Goal: Transaction & Acquisition: Download file/media

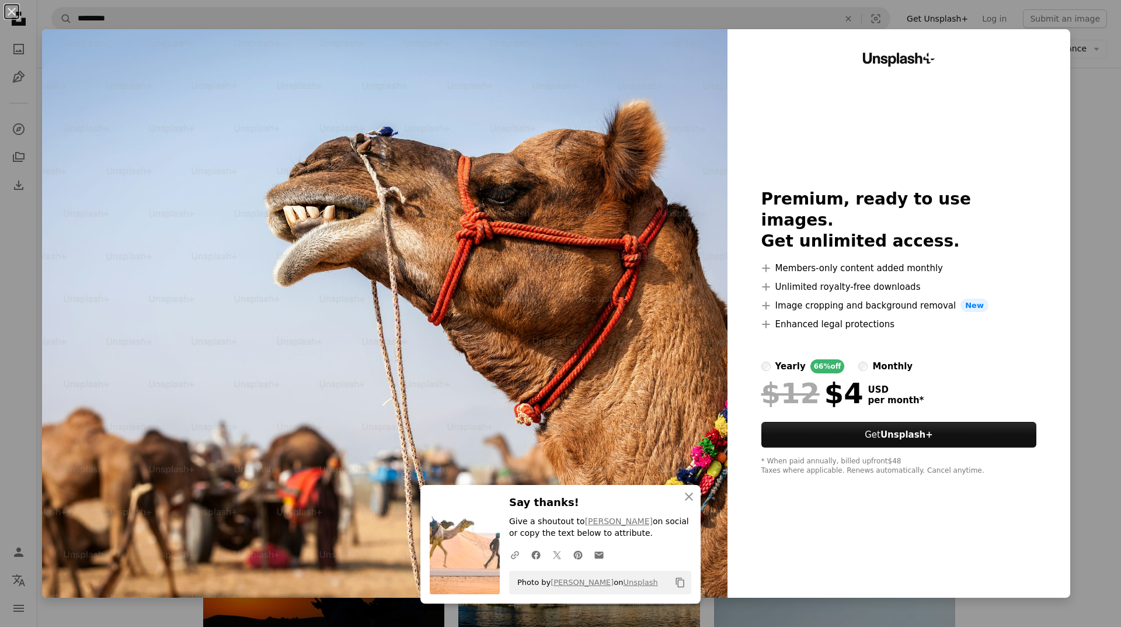
scroll to position [13492, 0]
click at [659, 140] on img at bounding box center [384, 313] width 685 height 568
click at [455, 236] on img at bounding box center [384, 313] width 685 height 568
click at [1090, 86] on div "An X shape An X shape Close Say thanks! Give a shoutout to [PERSON_NAME] on soc…" at bounding box center [560, 313] width 1121 height 627
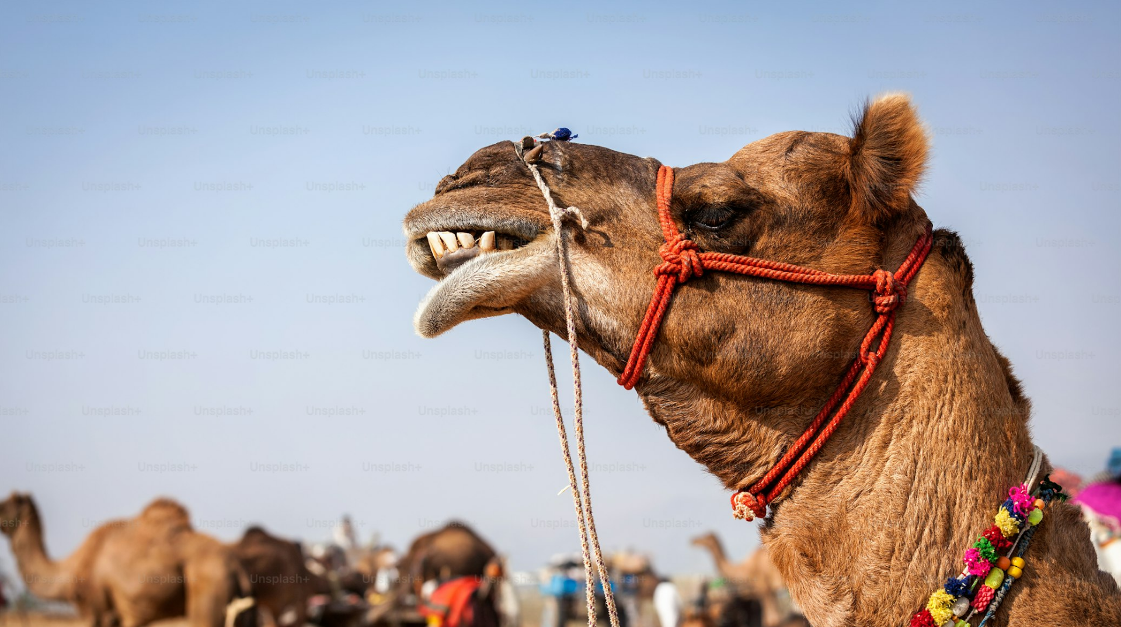
scroll to position [55, 0]
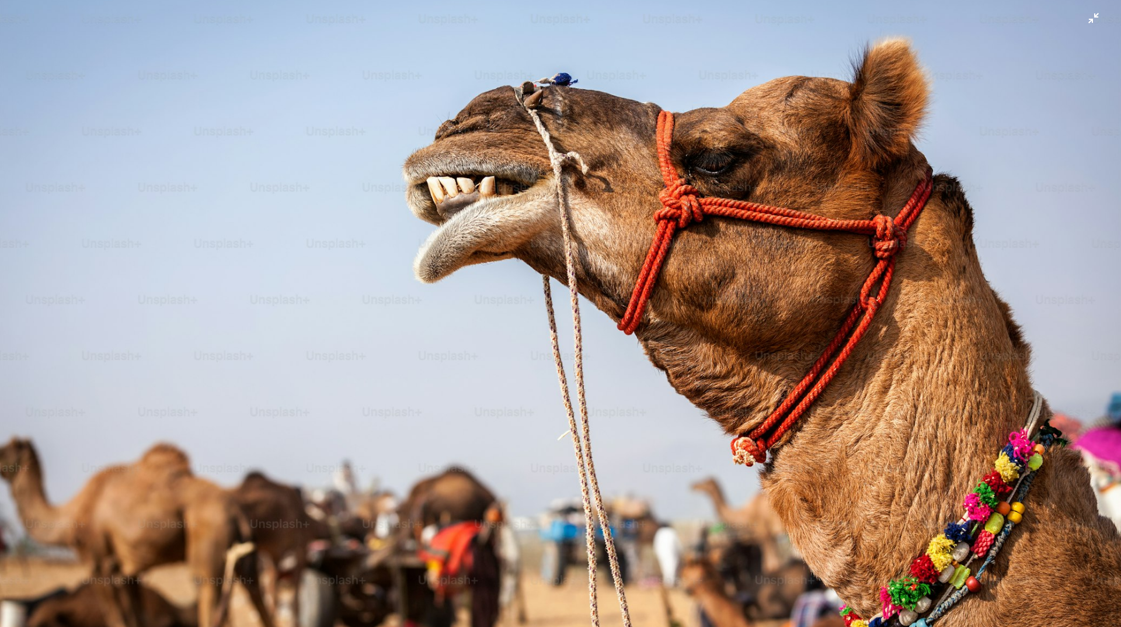
click at [696, 408] on img "Zoom out on this image" at bounding box center [560, 319] width 1122 height 748
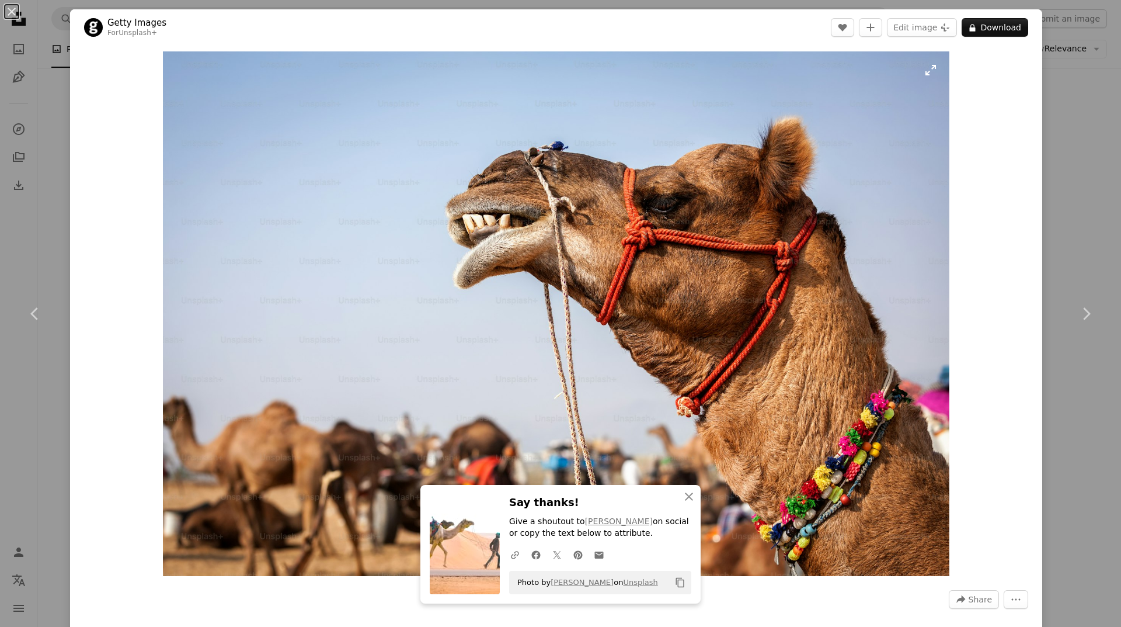
click at [709, 287] on img "Zoom in on this image" at bounding box center [556, 313] width 786 height 524
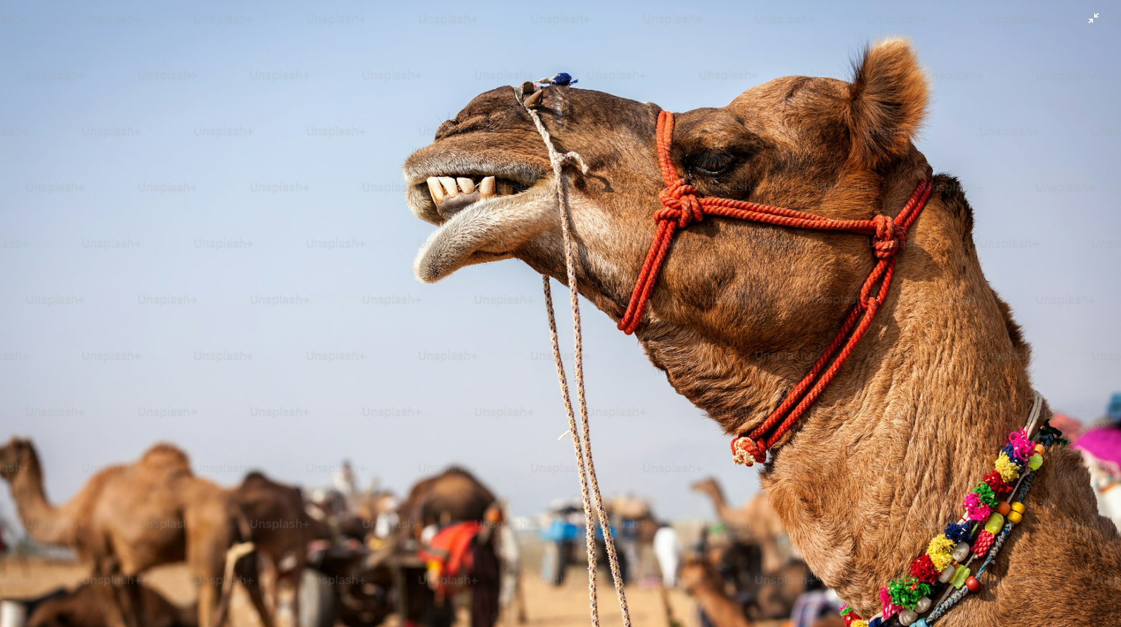
click at [831, 270] on img "Zoom out on this image" at bounding box center [560, 319] width 1122 height 748
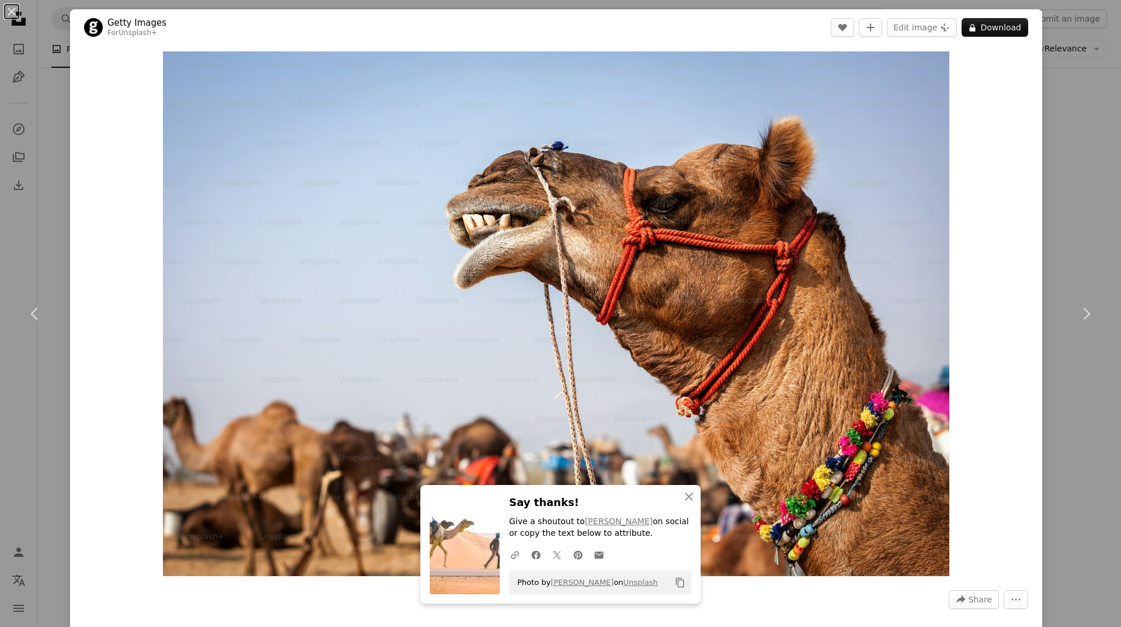
click at [1068, 131] on div "An X shape Chevron left Chevron right An X shape Close Say thanks! Give a shout…" at bounding box center [560, 313] width 1121 height 627
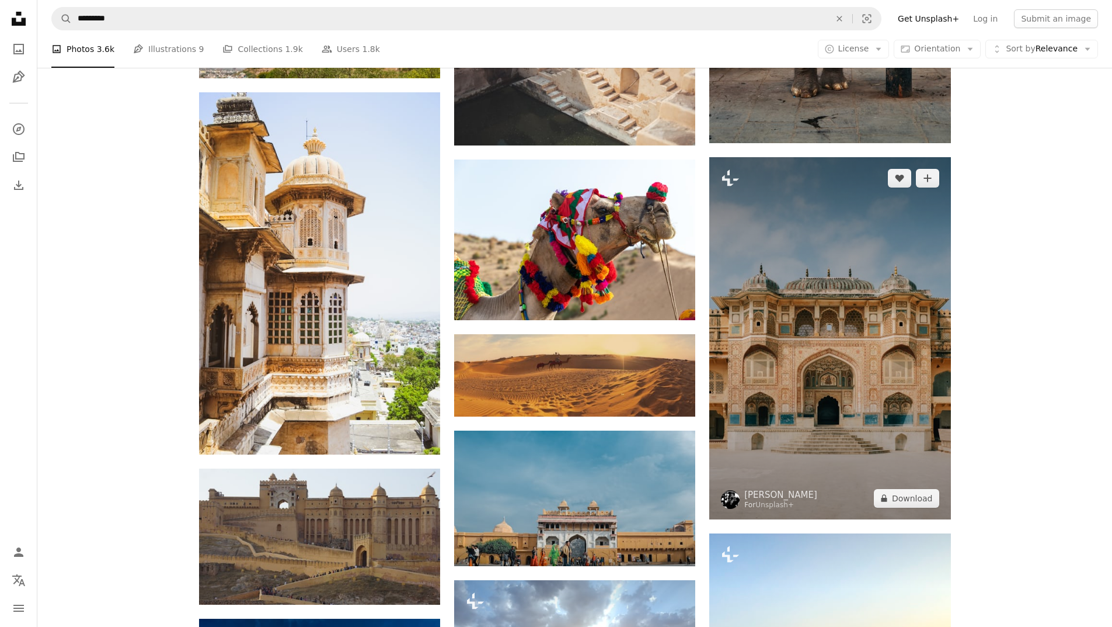
scroll to position [17229, 0]
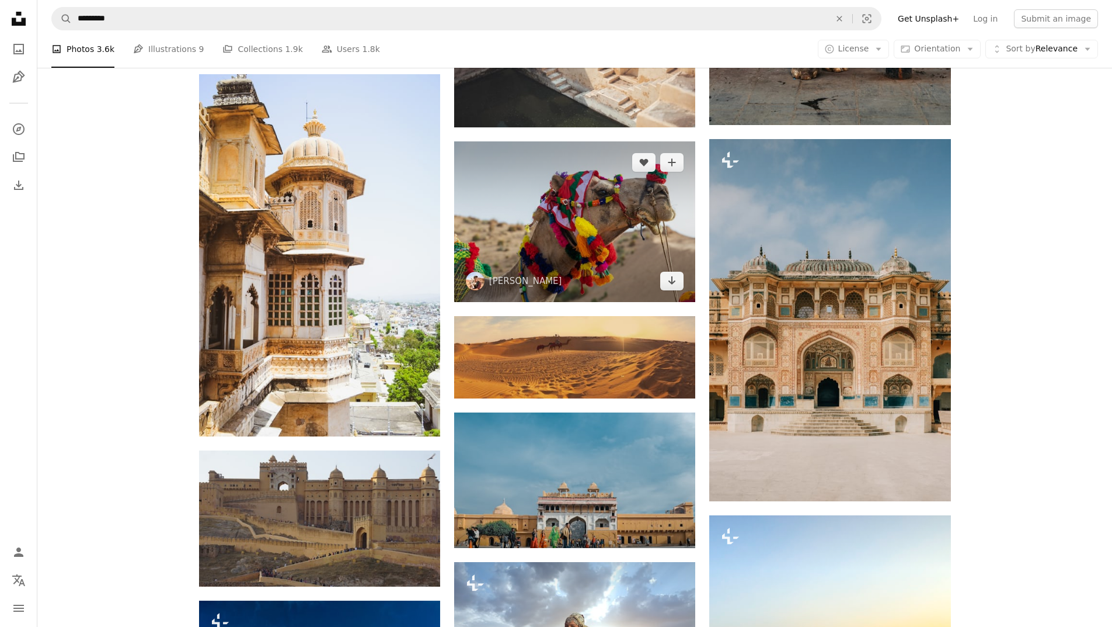
click at [541, 254] on img at bounding box center [574, 221] width 241 height 161
click at [674, 283] on icon "Arrow pointing down" at bounding box center [671, 280] width 9 height 14
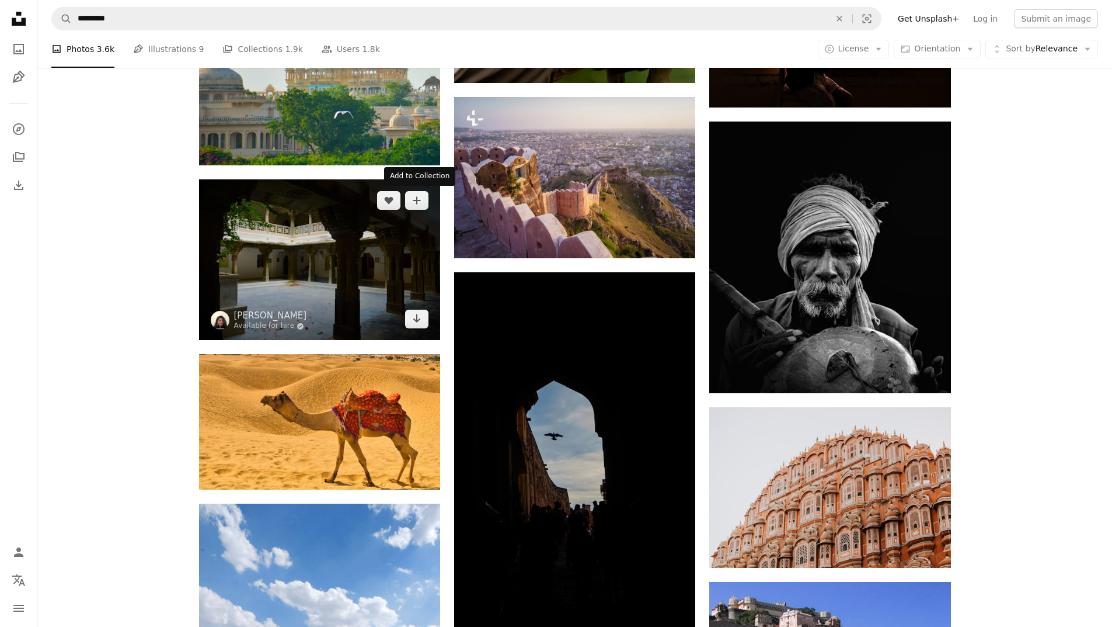
scroll to position [18922, 0]
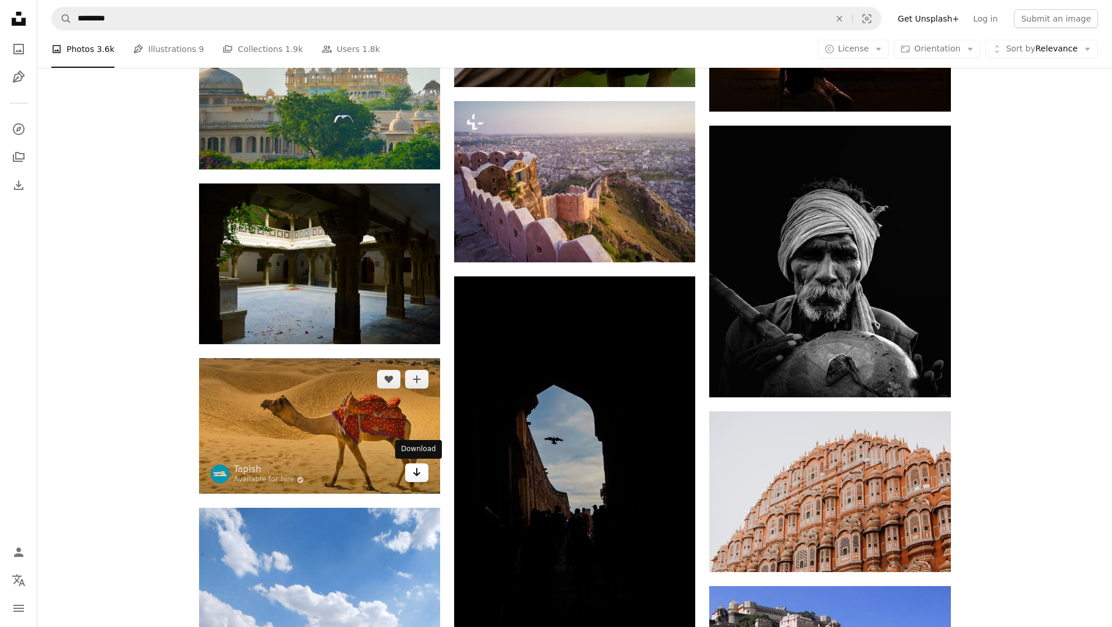
click at [421, 476] on icon "Arrow pointing down" at bounding box center [416, 472] width 9 height 14
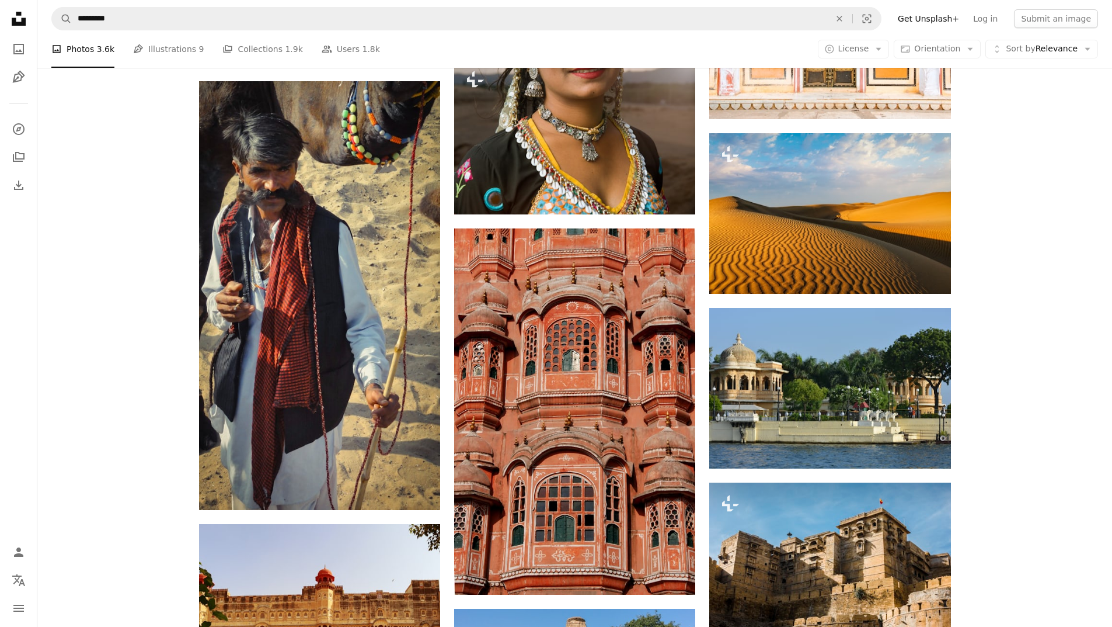
scroll to position [25404, 0]
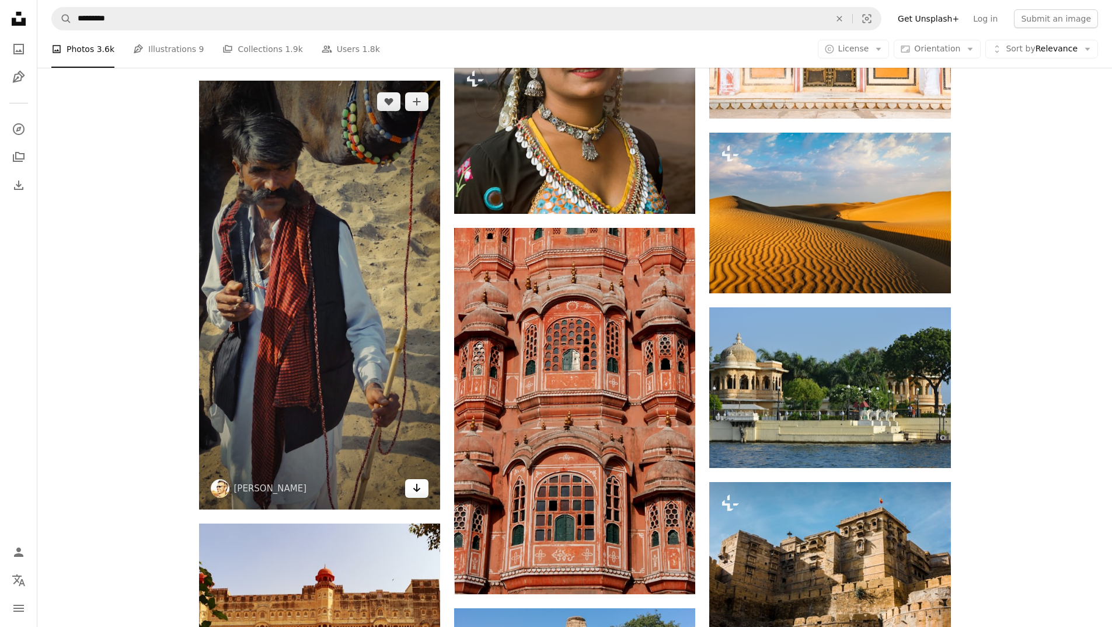
click at [424, 490] on link "Arrow pointing down" at bounding box center [416, 488] width 23 height 19
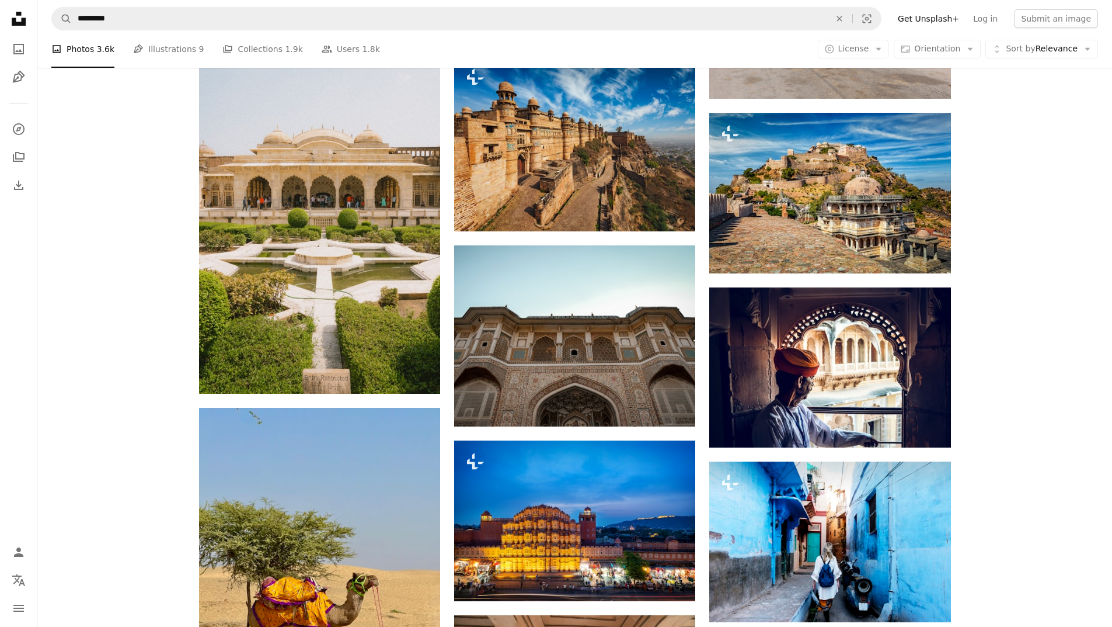
scroll to position [26688, 0]
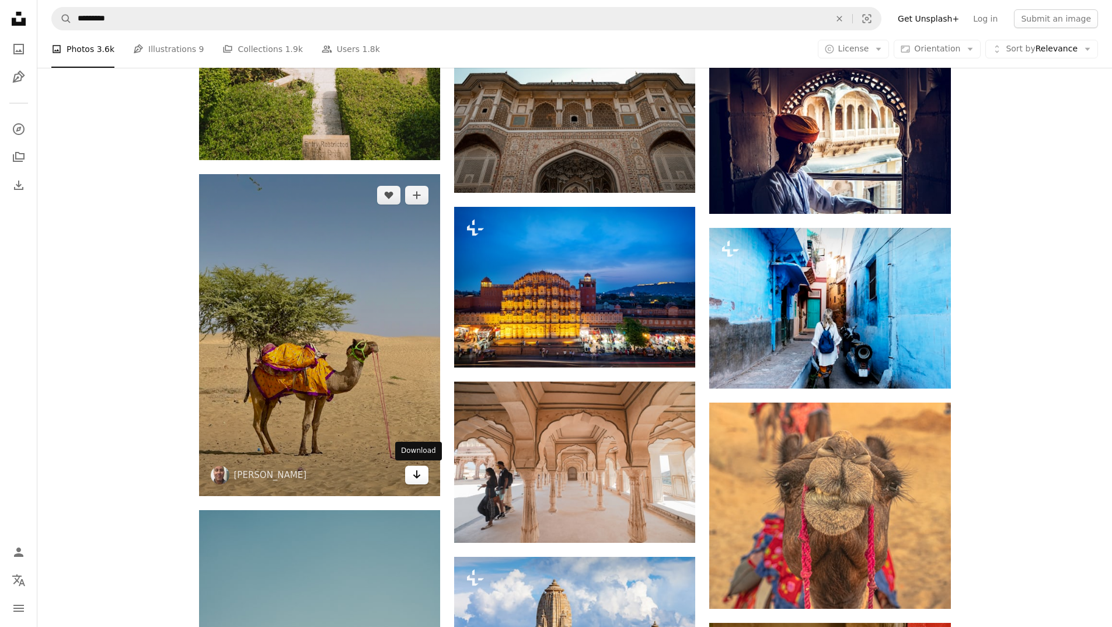
click at [420, 472] on icon "Arrow pointing down" at bounding box center [416, 474] width 9 height 14
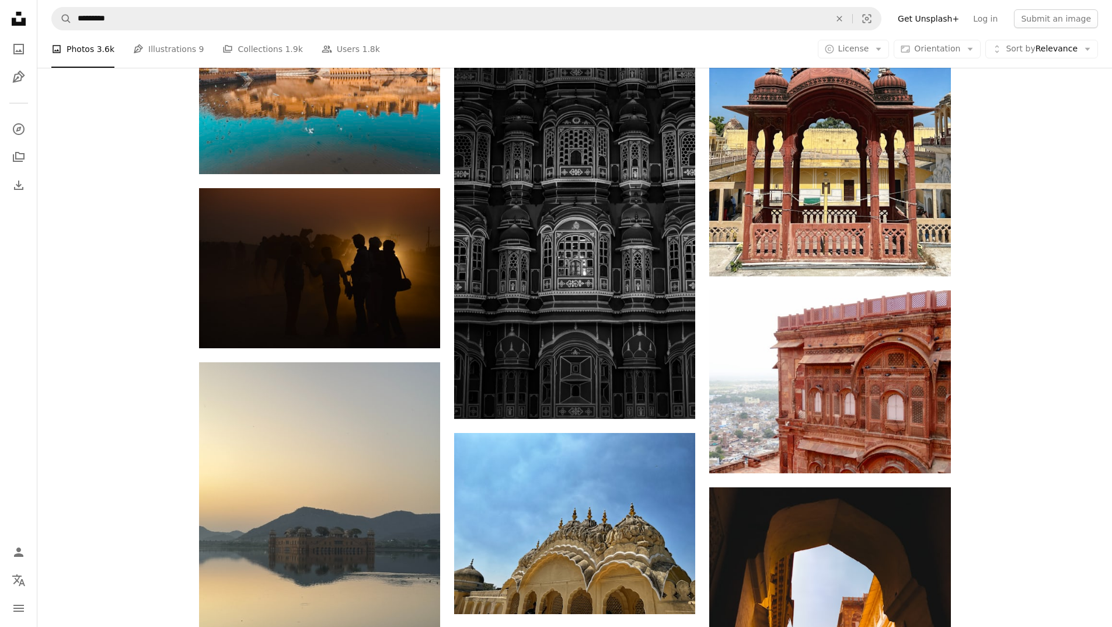
scroll to position [44029, 0]
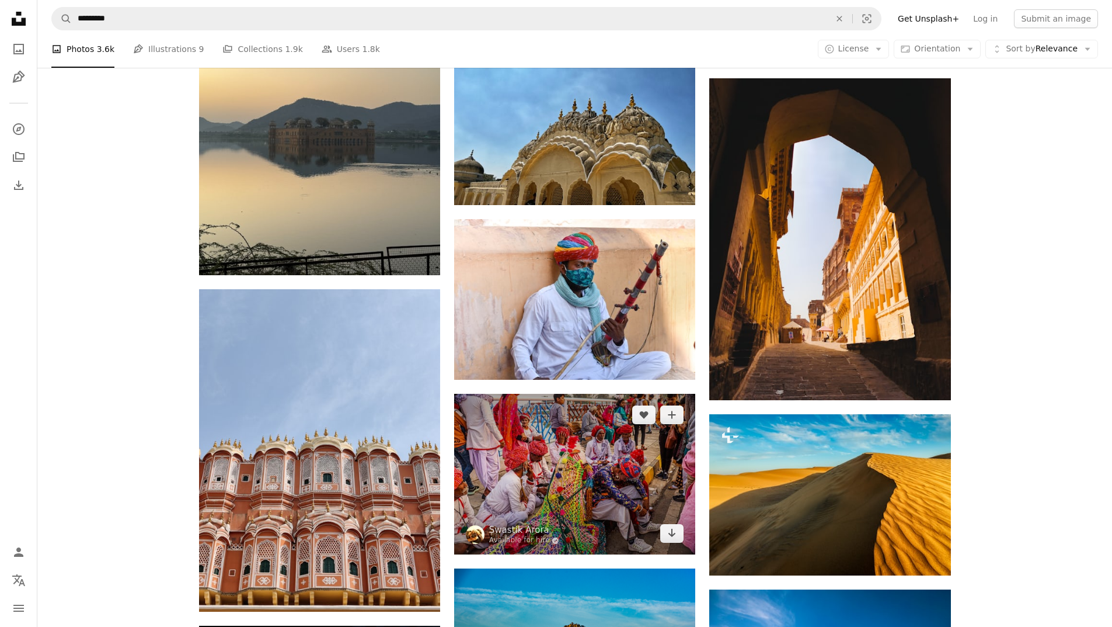
click at [625, 429] on img at bounding box center [574, 474] width 241 height 161
click at [677, 537] on link "Arrow pointing down" at bounding box center [671, 533] width 23 height 19
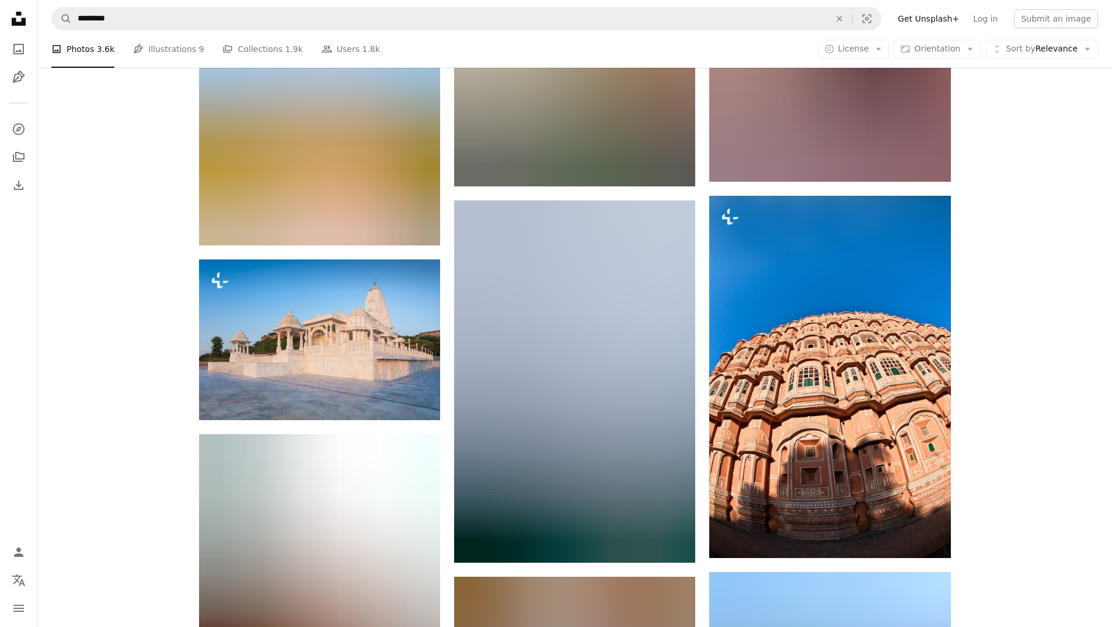
scroll to position [48642, 0]
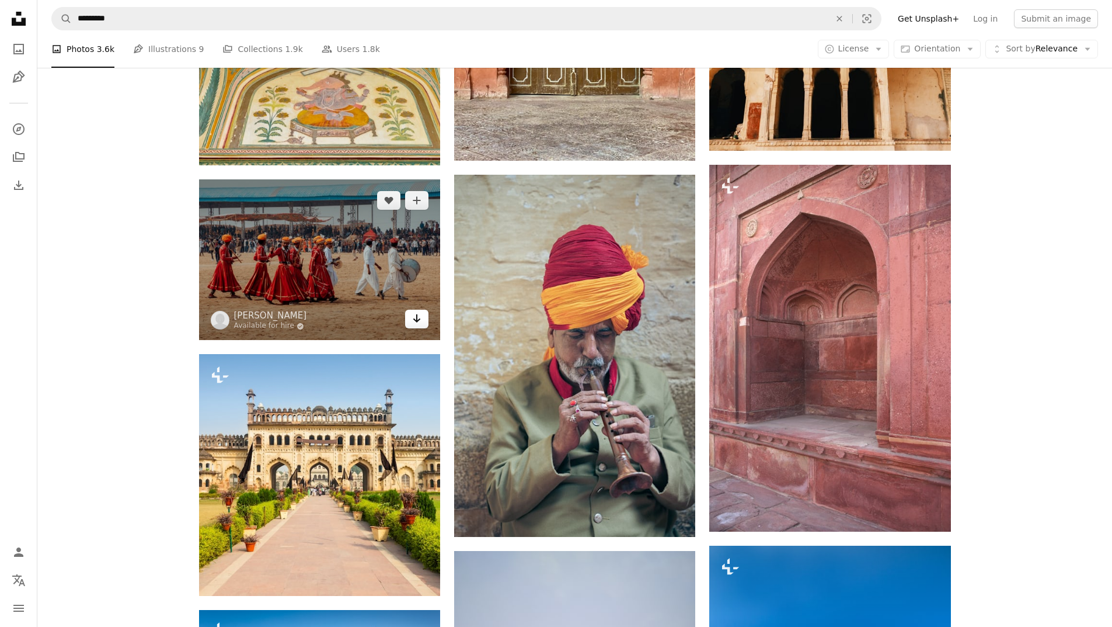
click at [418, 321] on icon "Arrow pointing down" at bounding box center [416, 318] width 9 height 14
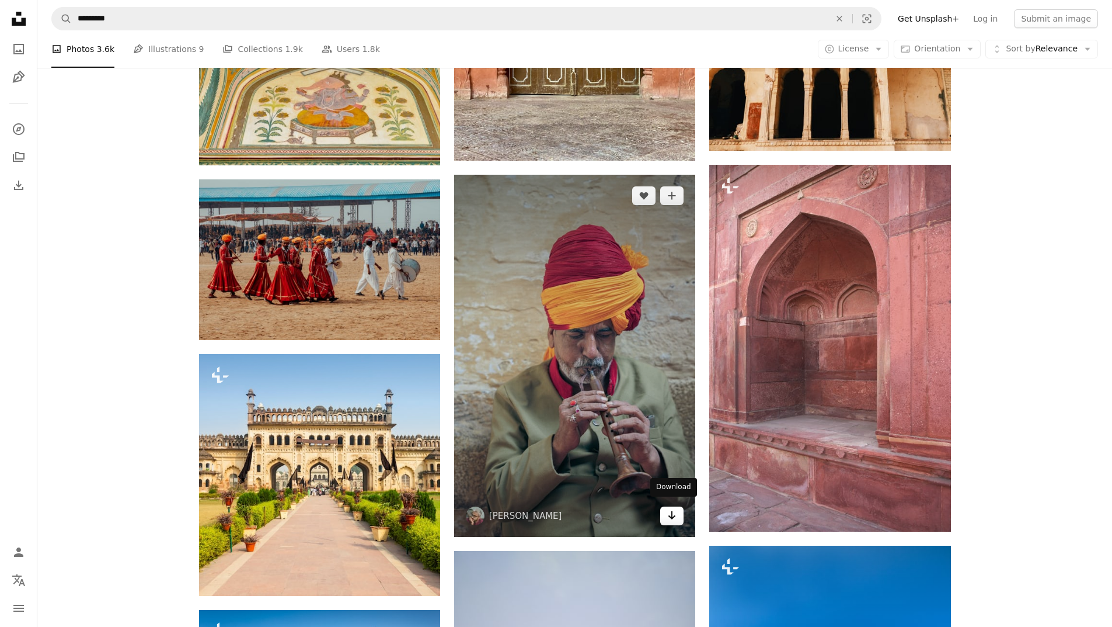
click at [670, 509] on icon "Arrow pointing down" at bounding box center [671, 515] width 9 height 14
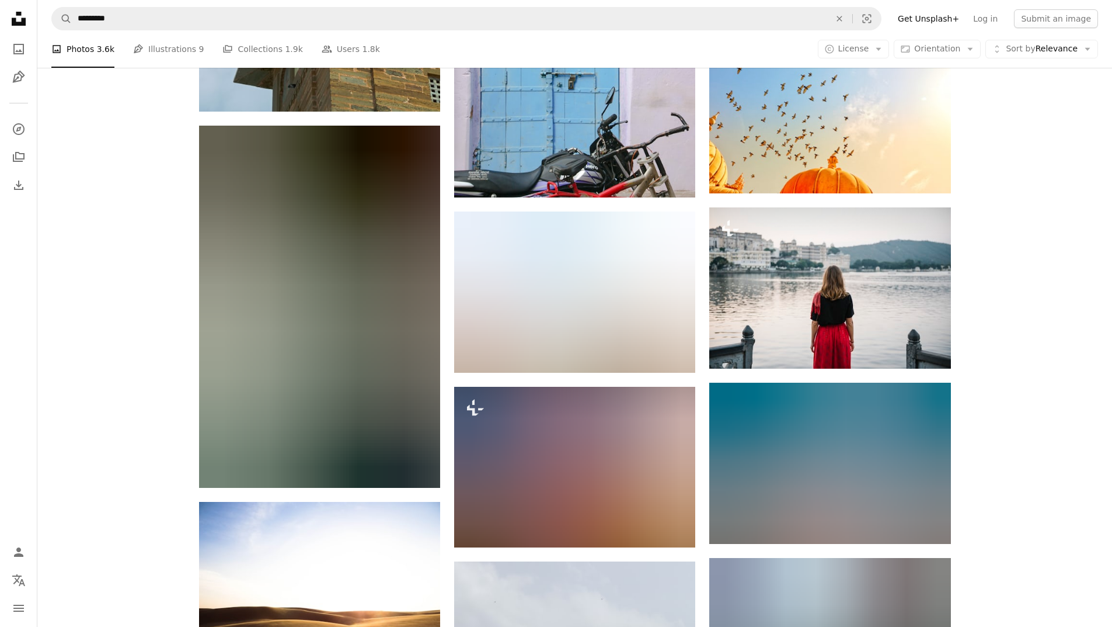
scroll to position [52437, 0]
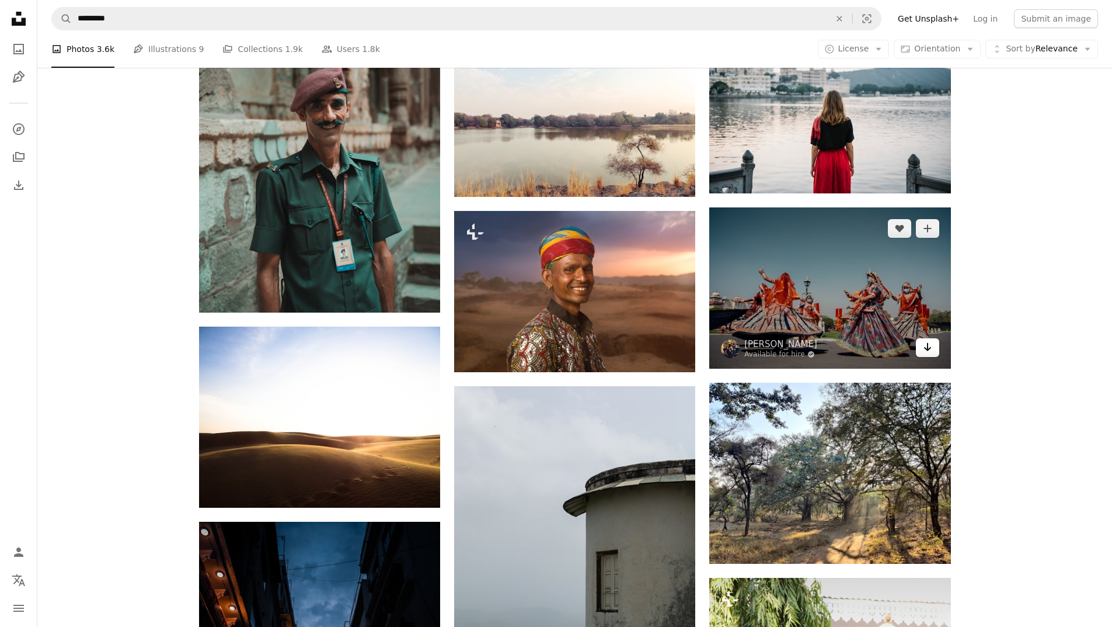
click at [933, 346] on link "Arrow pointing down" at bounding box center [927, 347] width 23 height 19
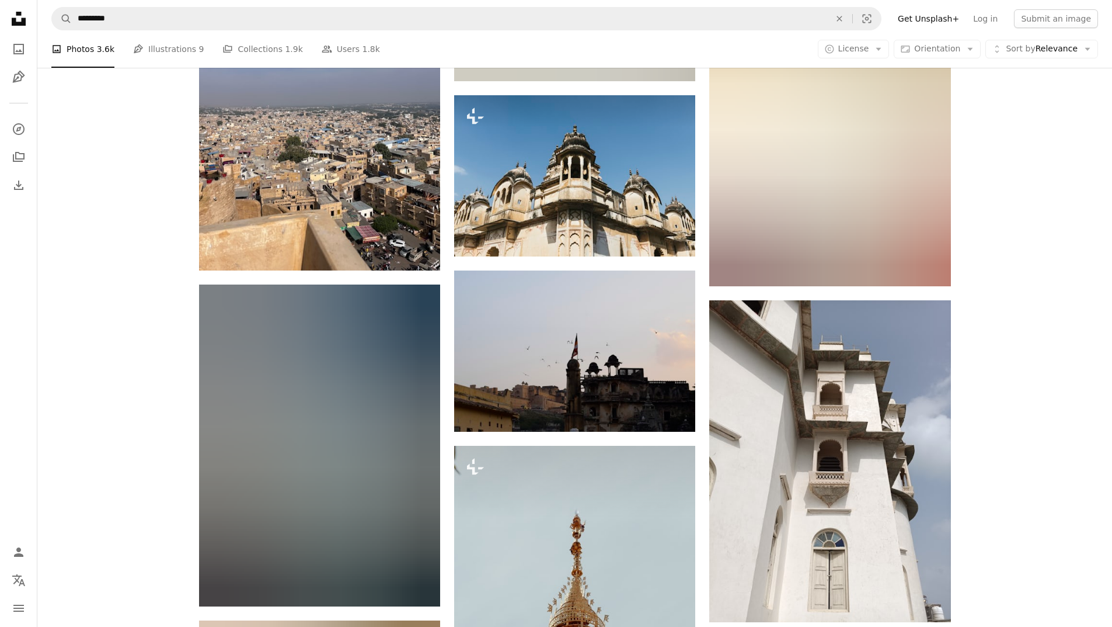
scroll to position [54481, 0]
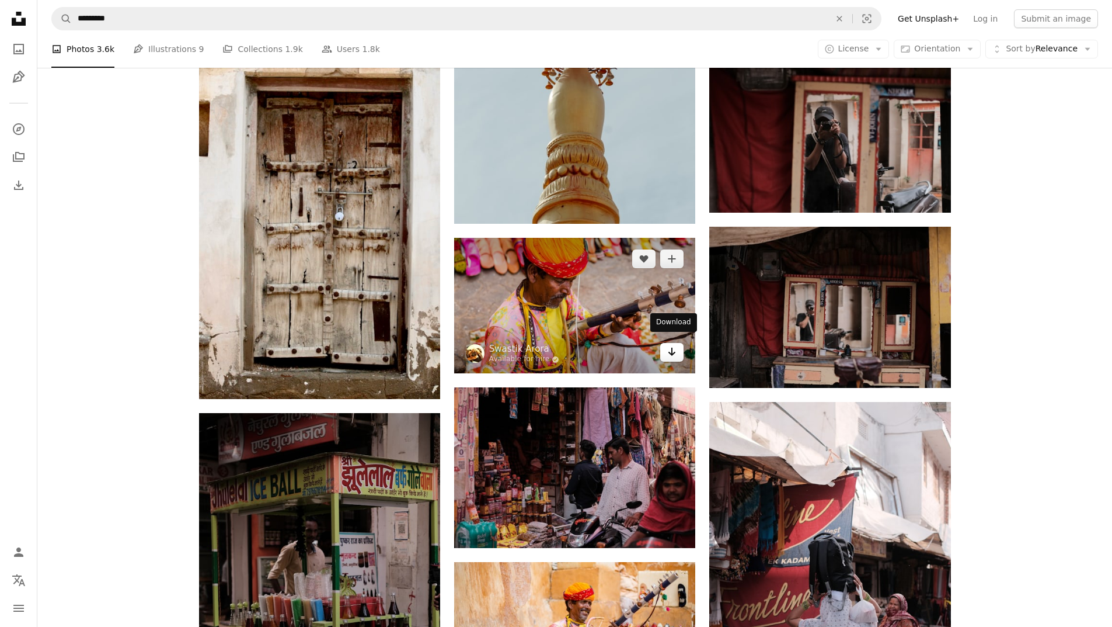
click at [675, 347] on icon "Download" at bounding box center [673, 351] width 8 height 8
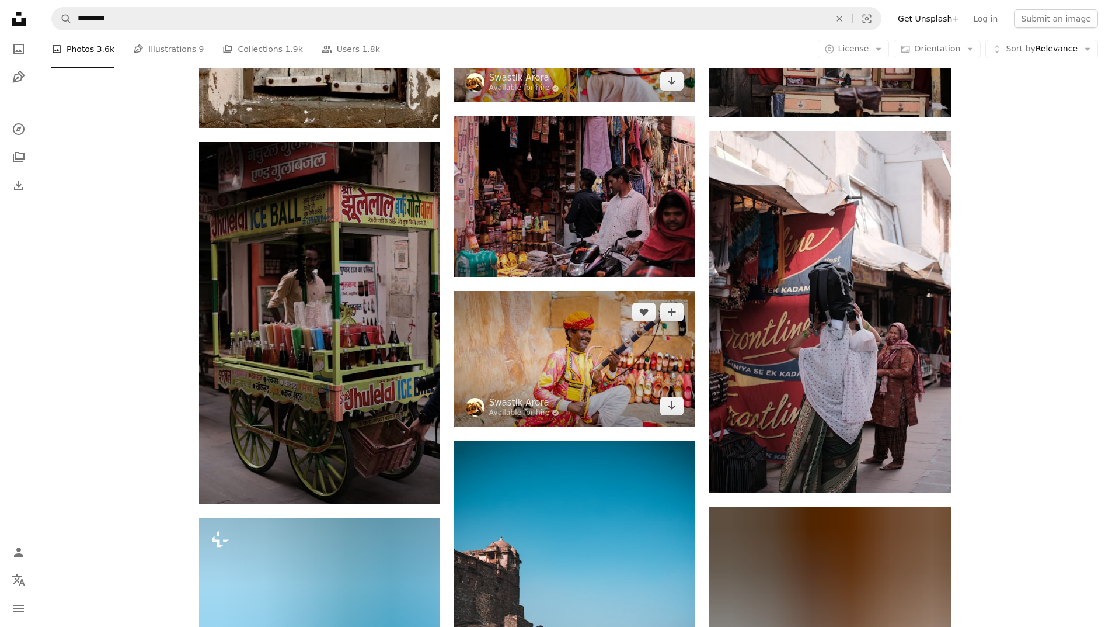
scroll to position [54773, 0]
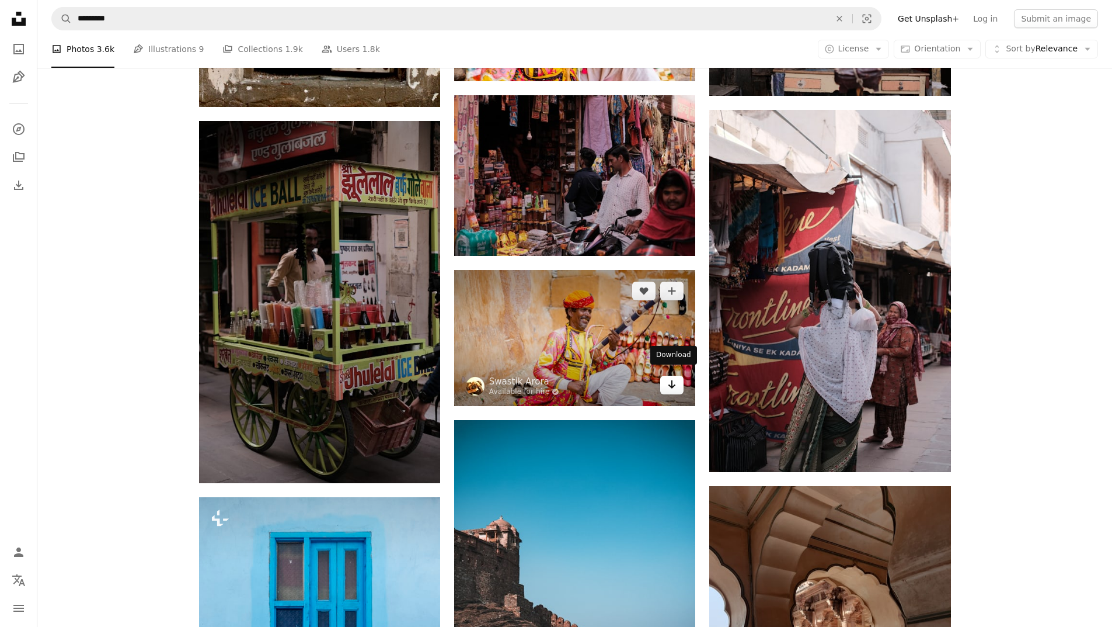
click at [674, 384] on icon "Arrow pointing down" at bounding box center [671, 384] width 9 height 14
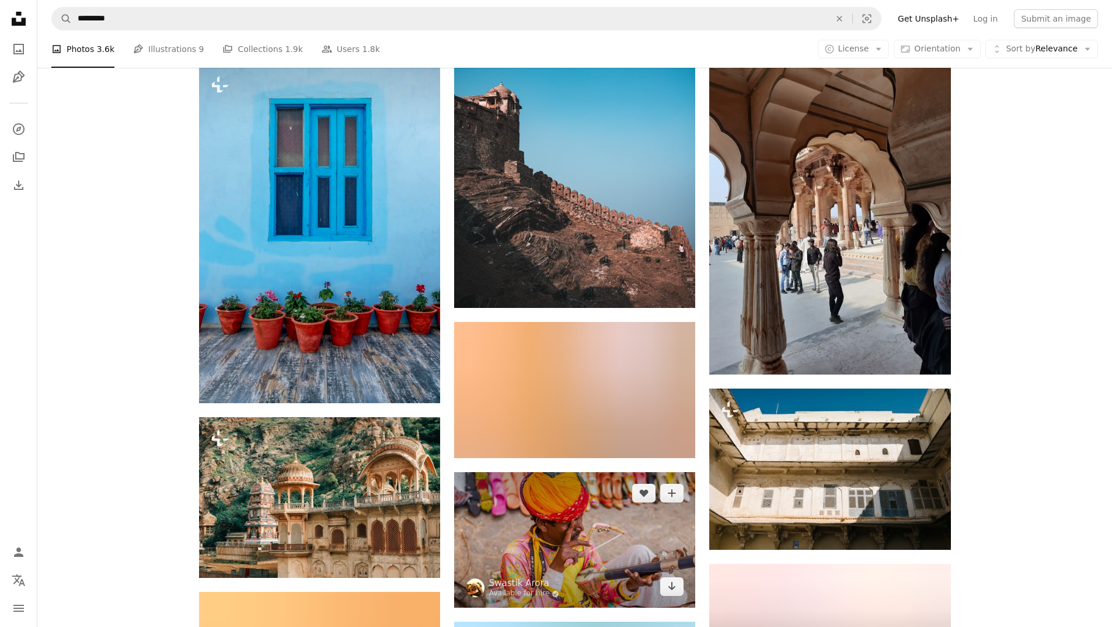
scroll to position [55298, 0]
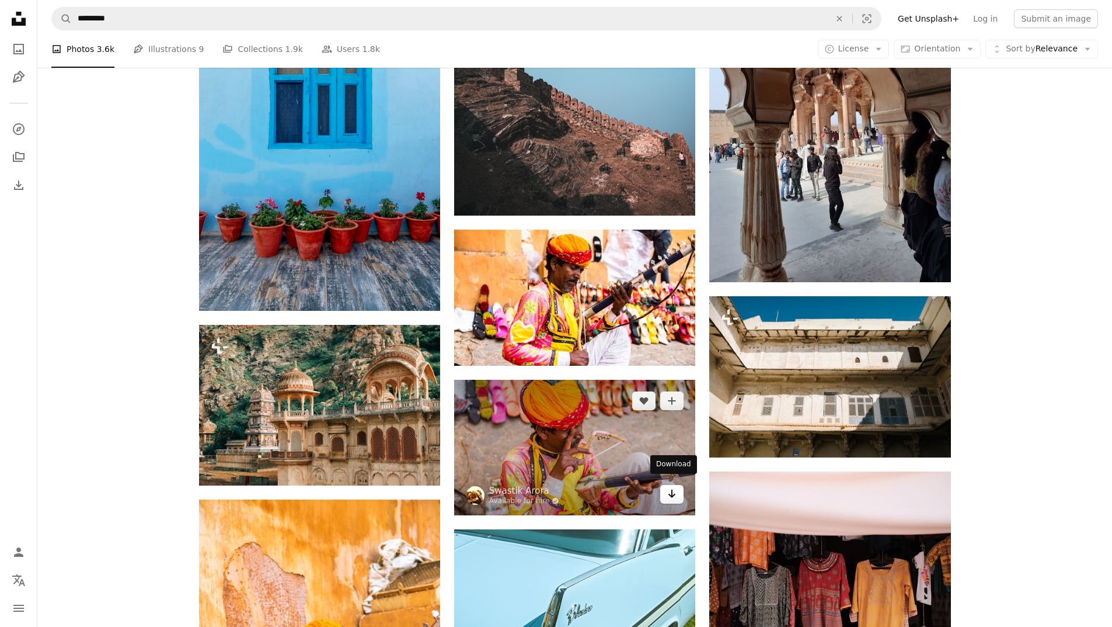
click at [678, 490] on link "Arrow pointing down" at bounding box center [671, 494] width 23 height 19
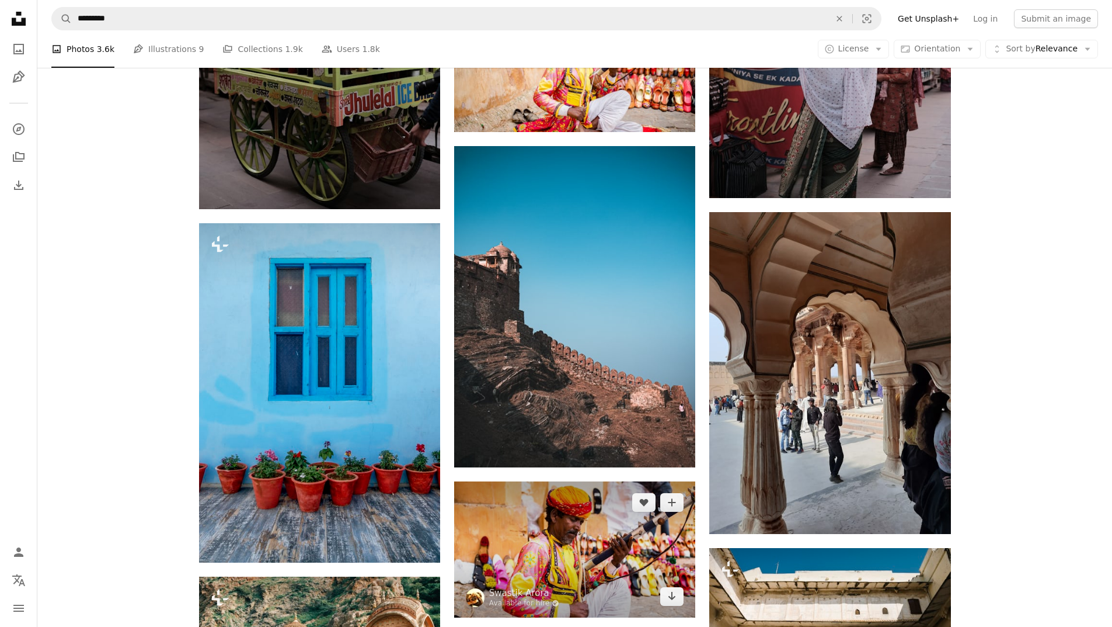
scroll to position [55182, 0]
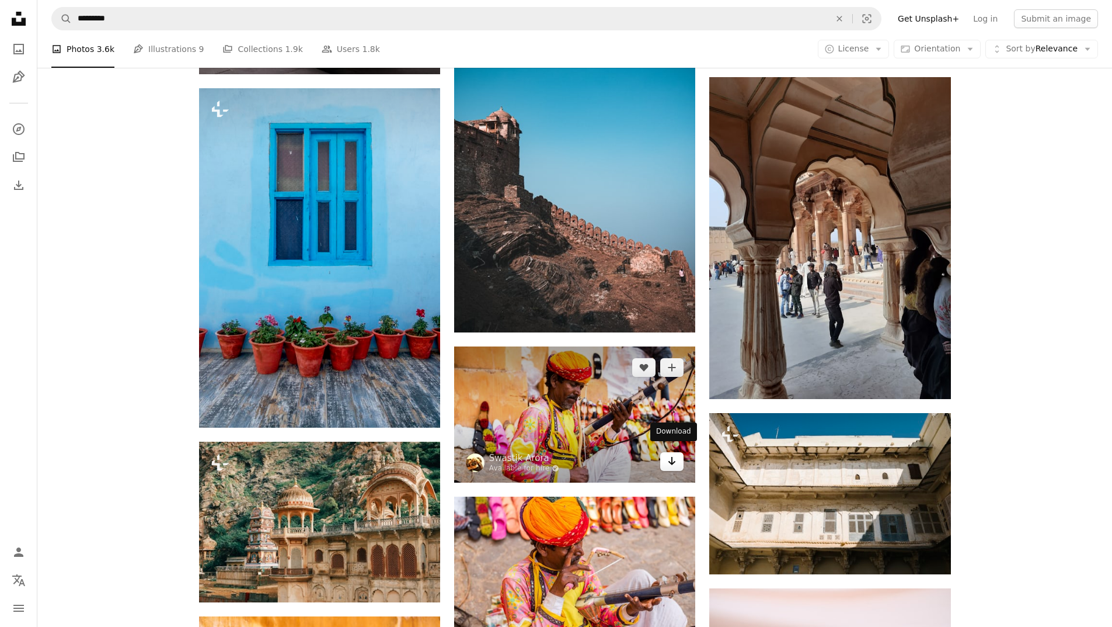
click at [671, 457] on icon "Arrow pointing down" at bounding box center [671, 461] width 9 height 14
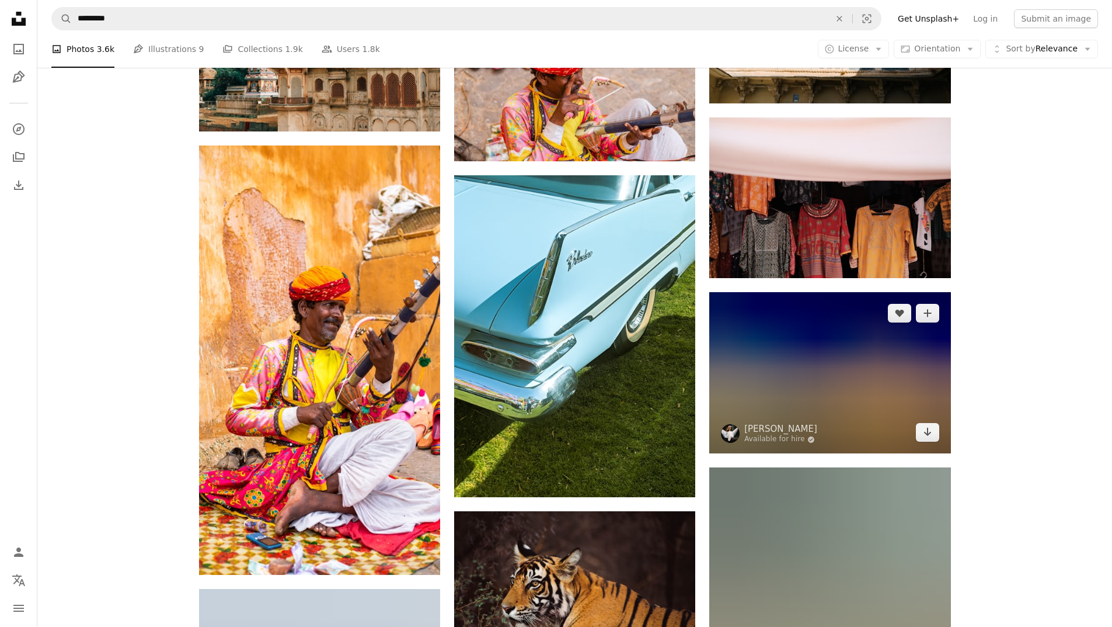
scroll to position [55707, 0]
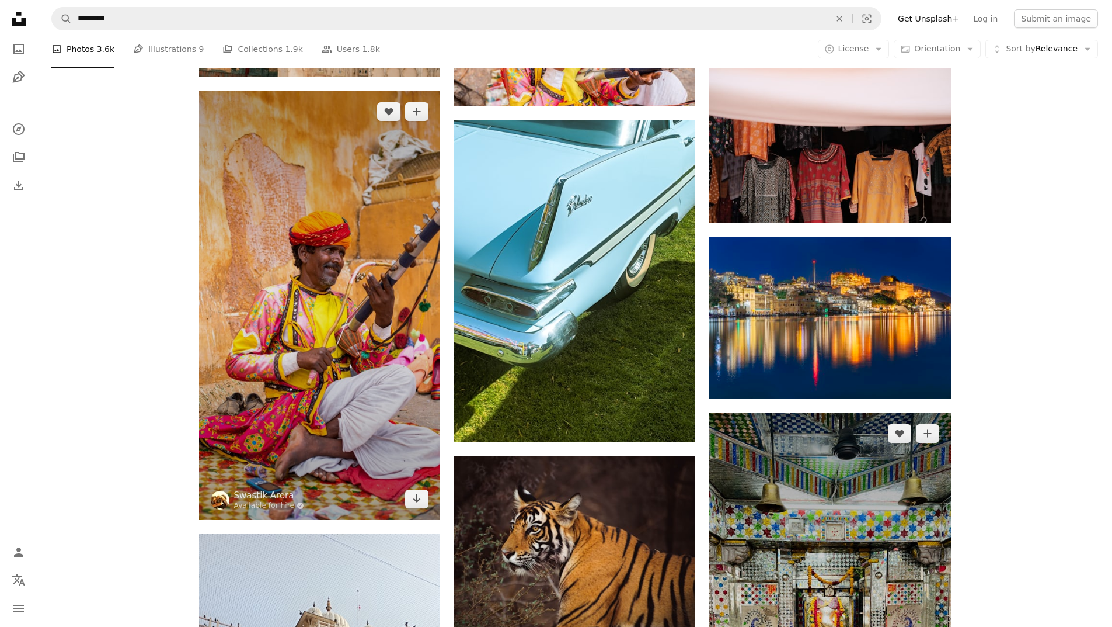
click at [419, 496] on icon "Arrow pointing down" at bounding box center [416, 498] width 9 height 14
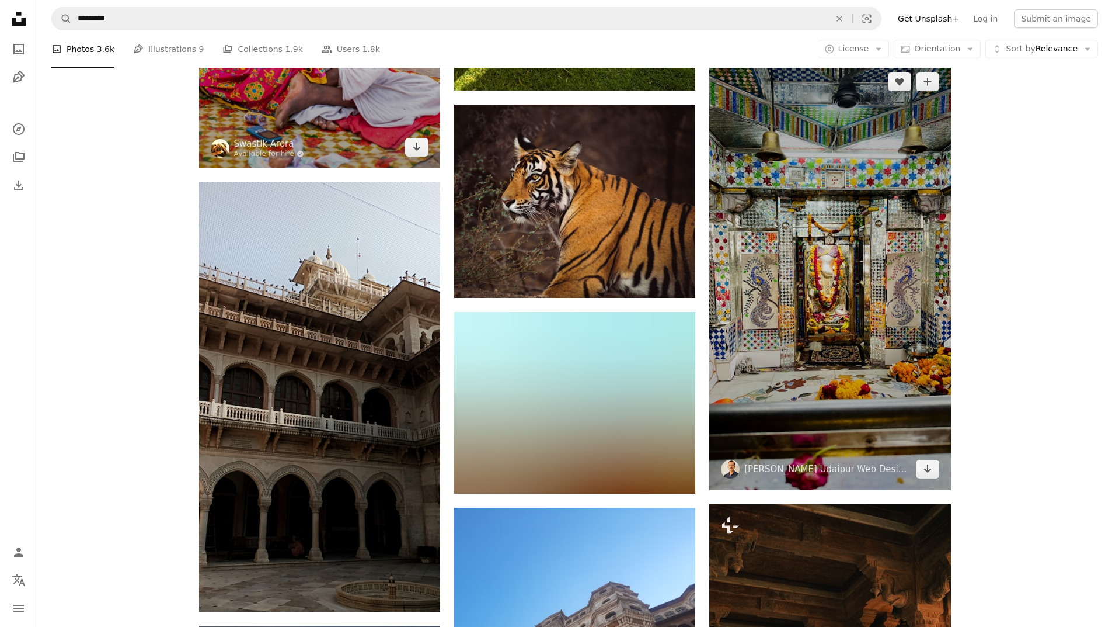
scroll to position [56116, 0]
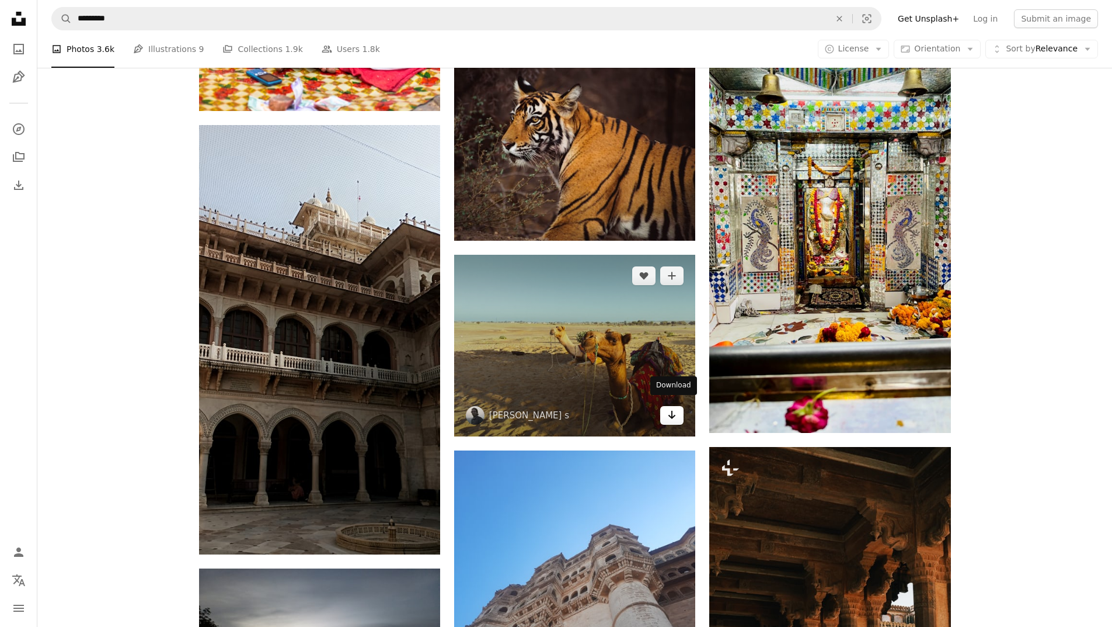
click at [672, 411] on icon "Download" at bounding box center [673, 414] width 8 height 8
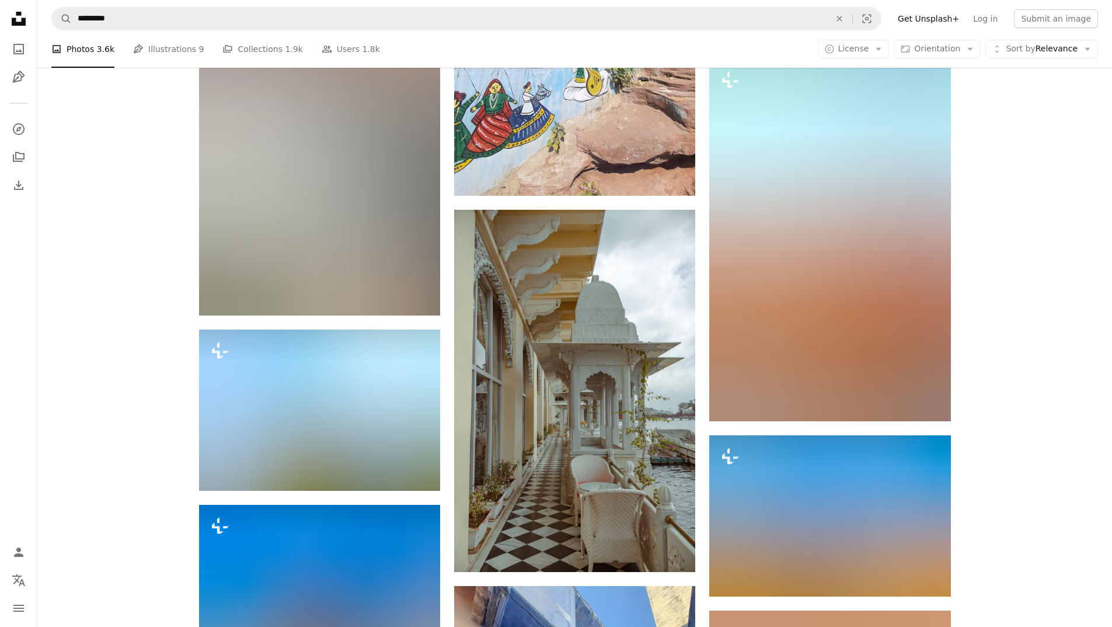
scroll to position [59969, 0]
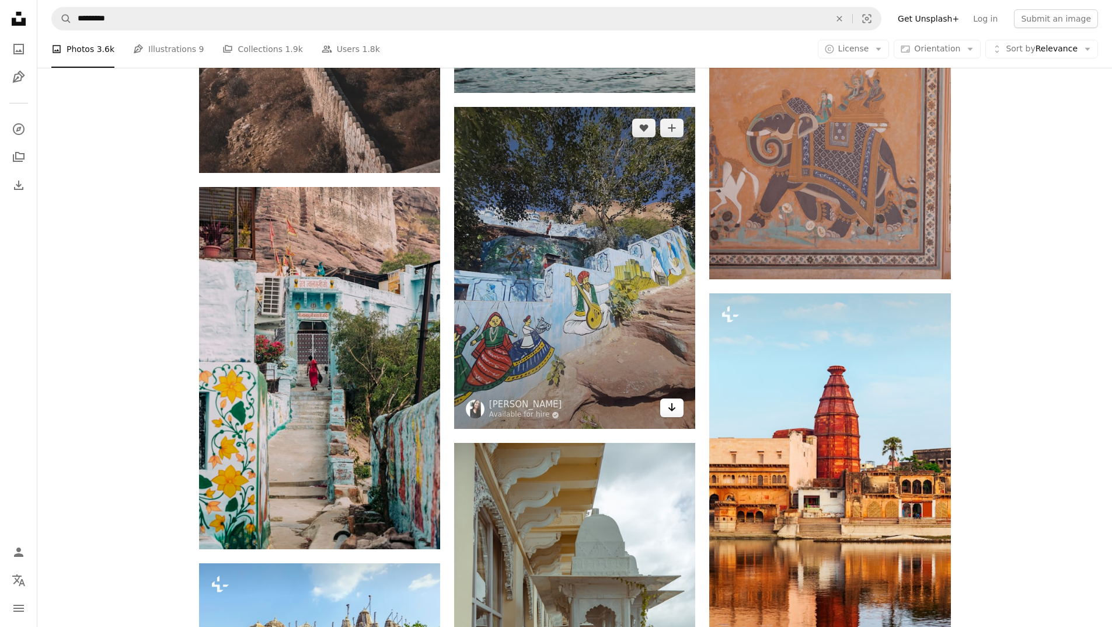
click at [676, 404] on icon "Arrow pointing down" at bounding box center [671, 407] width 9 height 14
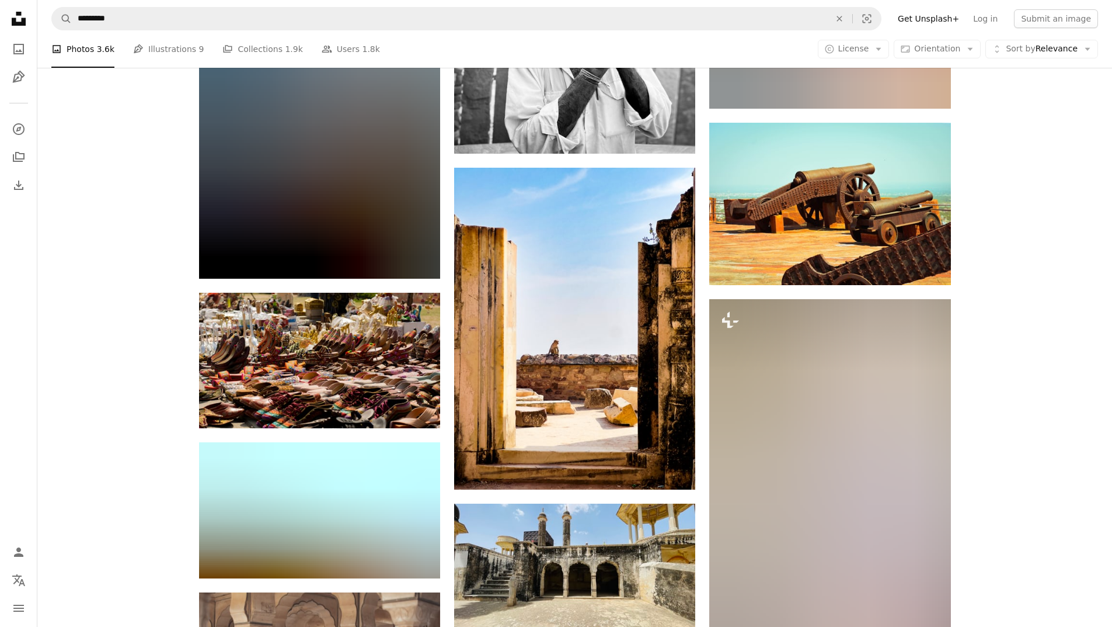
scroll to position [66159, 0]
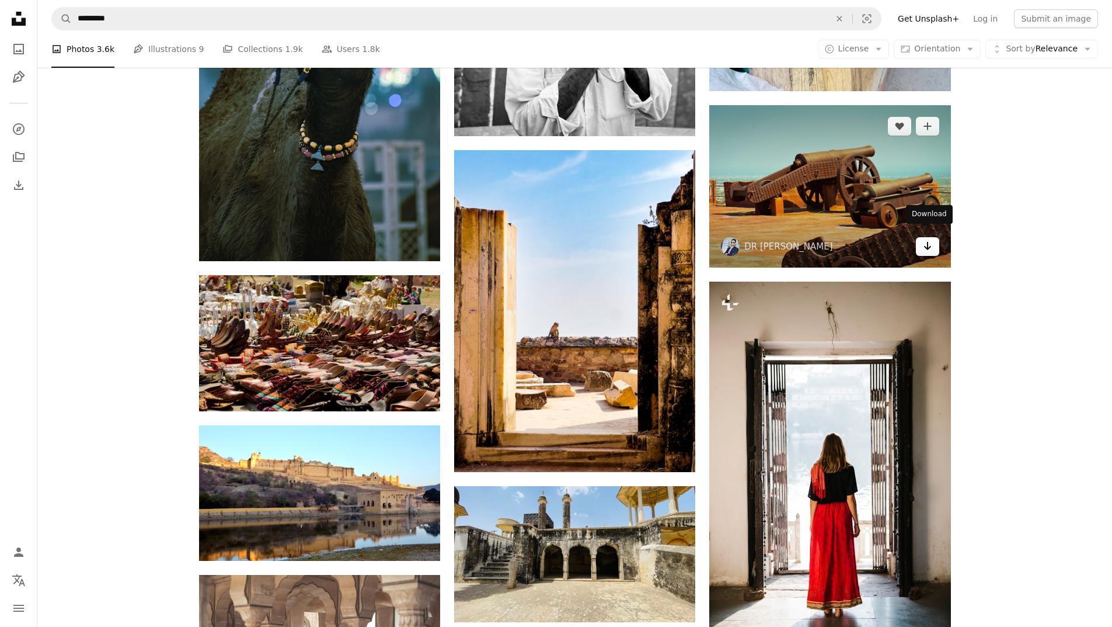
click at [930, 242] on icon "Arrow pointing down" at bounding box center [927, 246] width 9 height 14
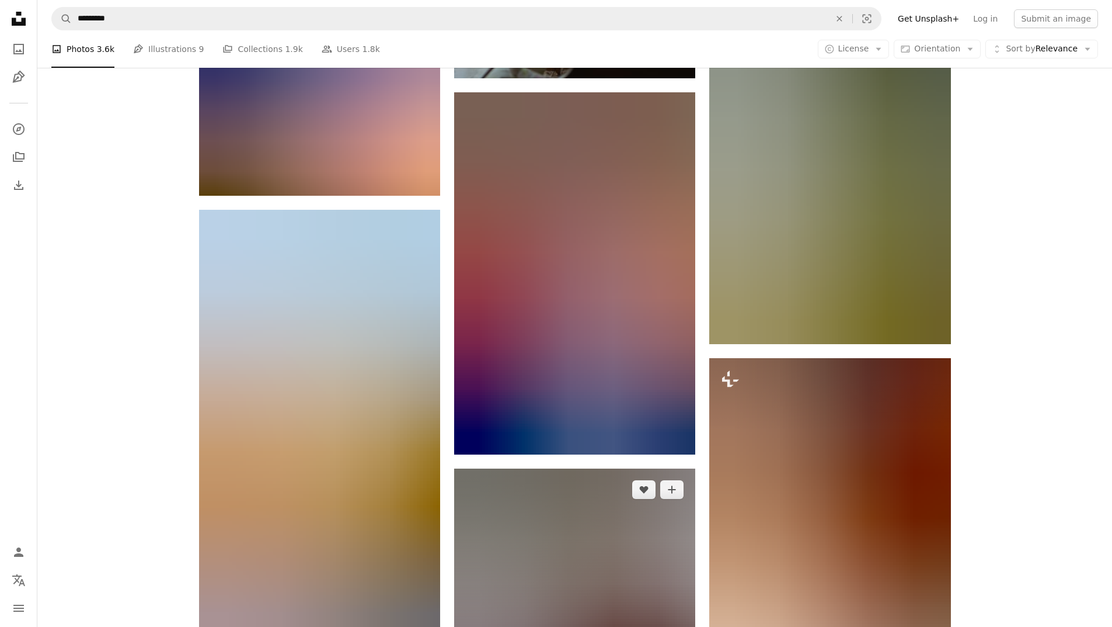
scroll to position [78187, 0]
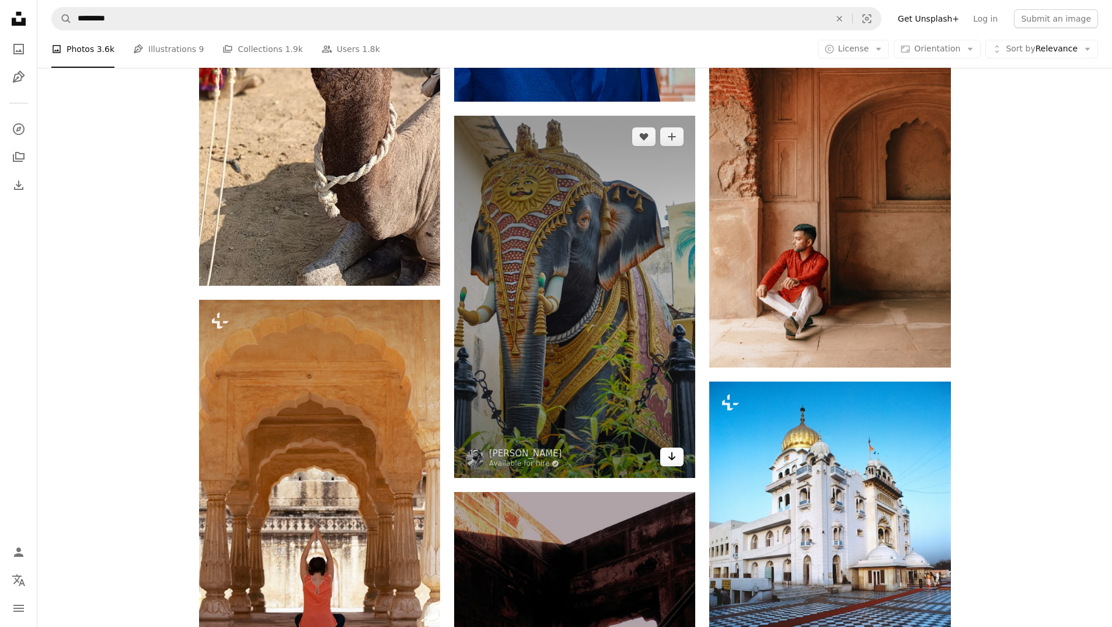
click at [672, 452] on icon "Download" at bounding box center [673, 456] width 8 height 8
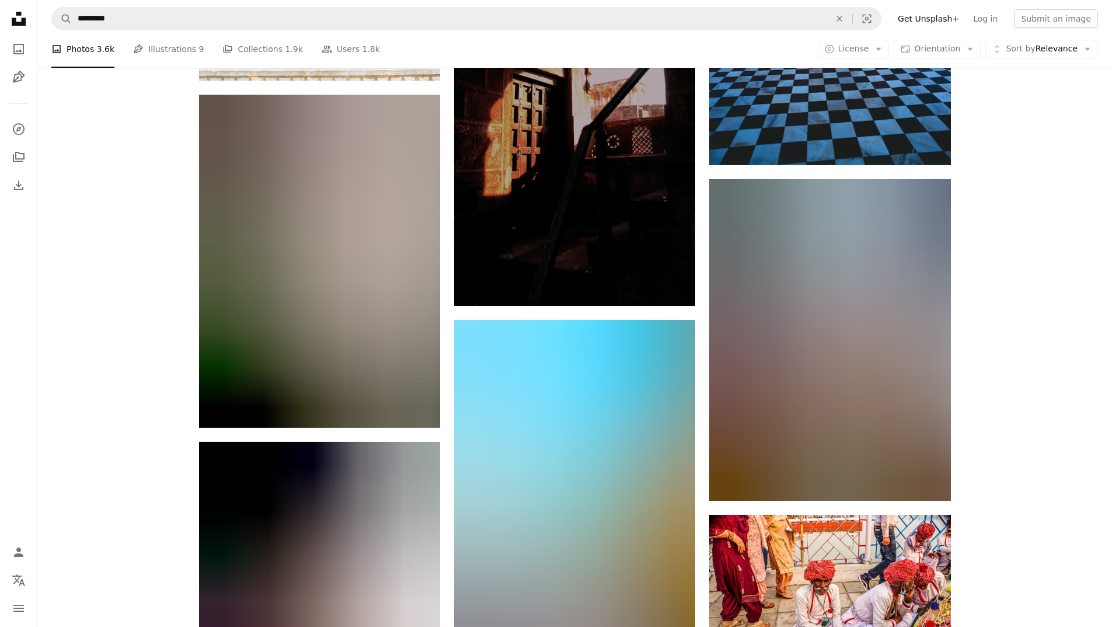
scroll to position [78946, 0]
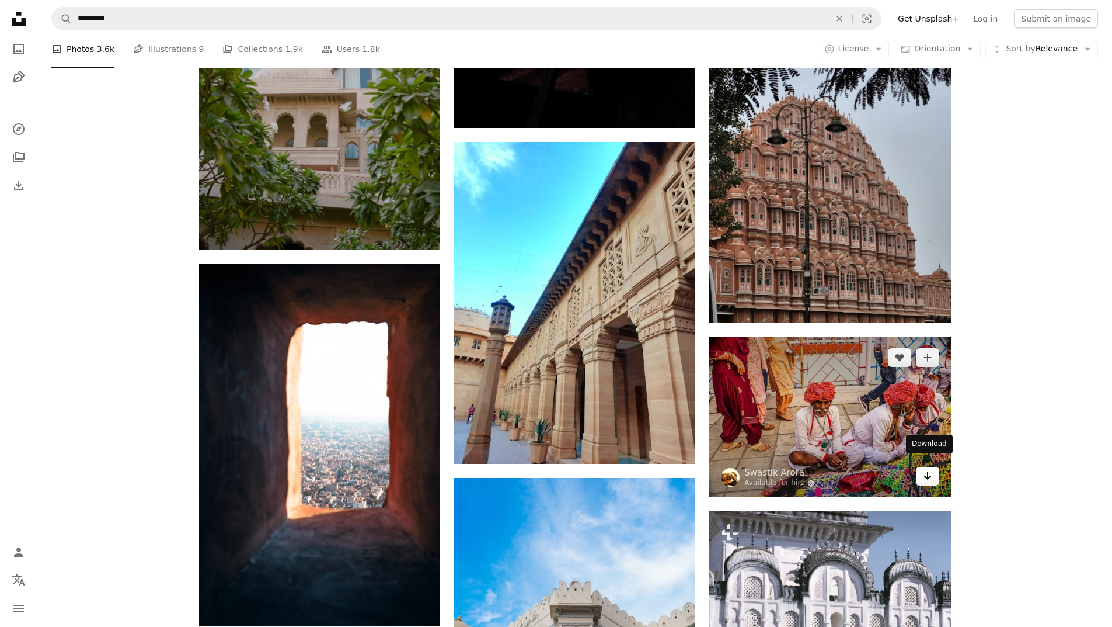
click at [934, 472] on link "Arrow pointing down" at bounding box center [927, 476] width 23 height 19
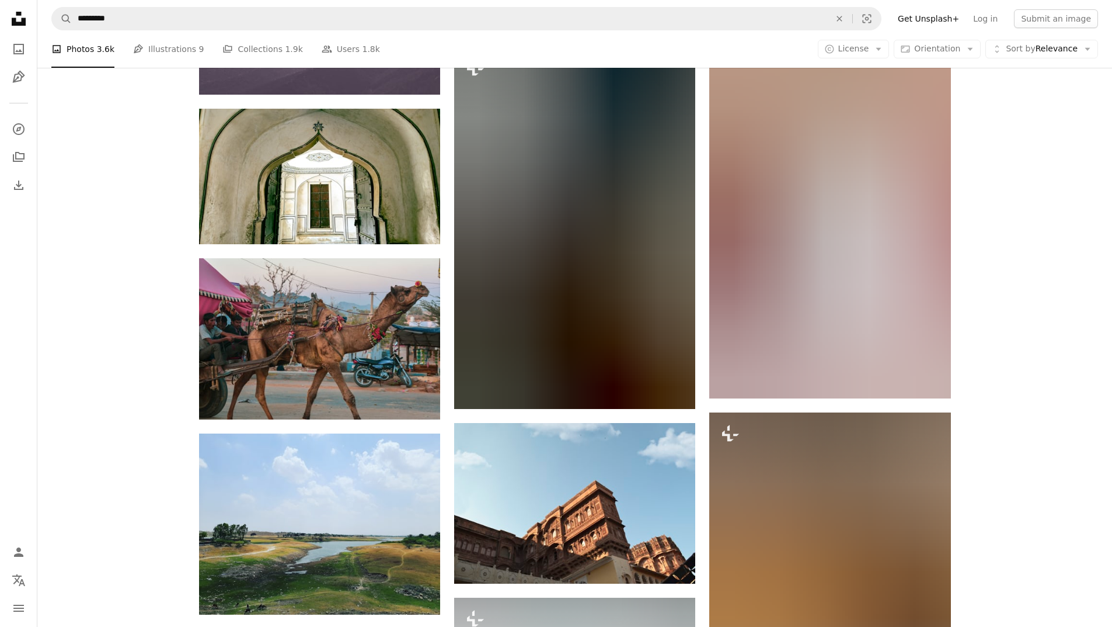
scroll to position [85135, 0]
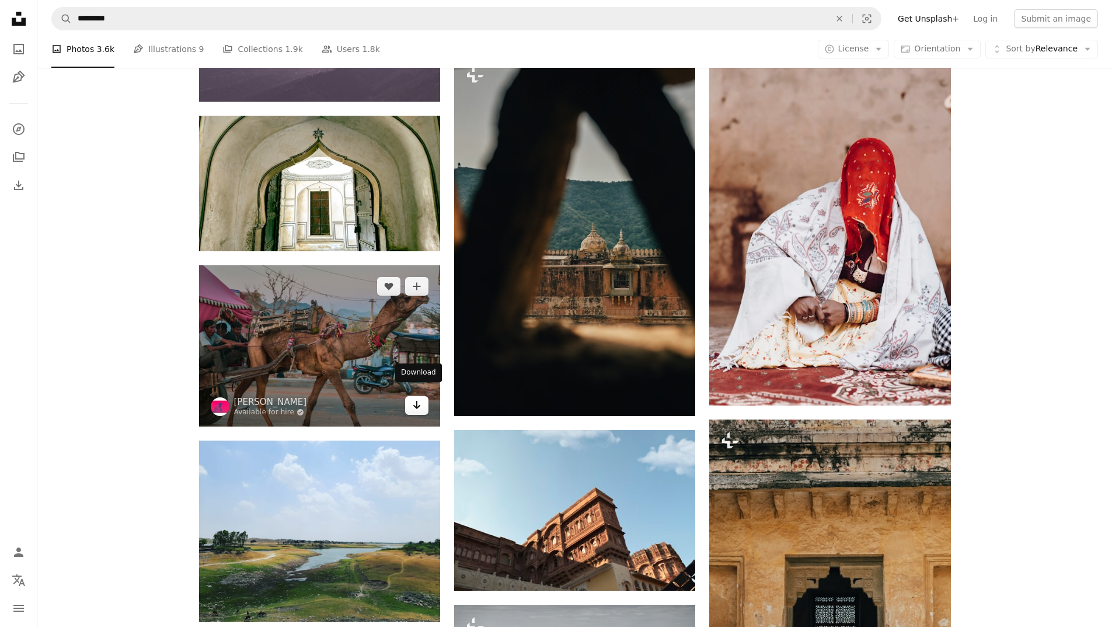
click at [419, 398] on icon "Arrow pointing down" at bounding box center [416, 405] width 9 height 14
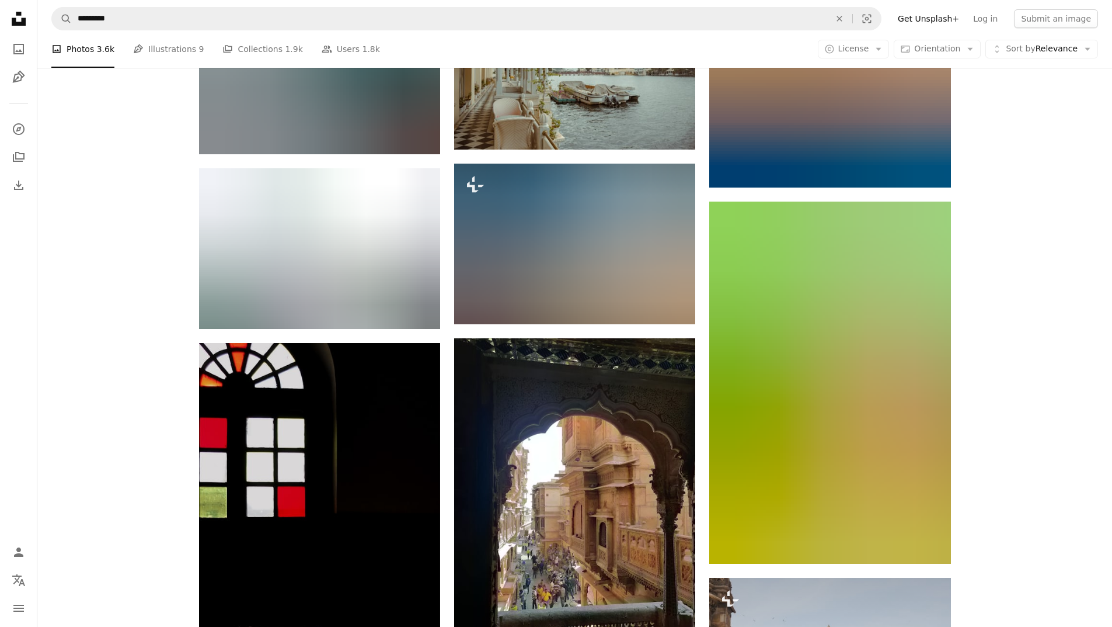
scroll to position [86945, 0]
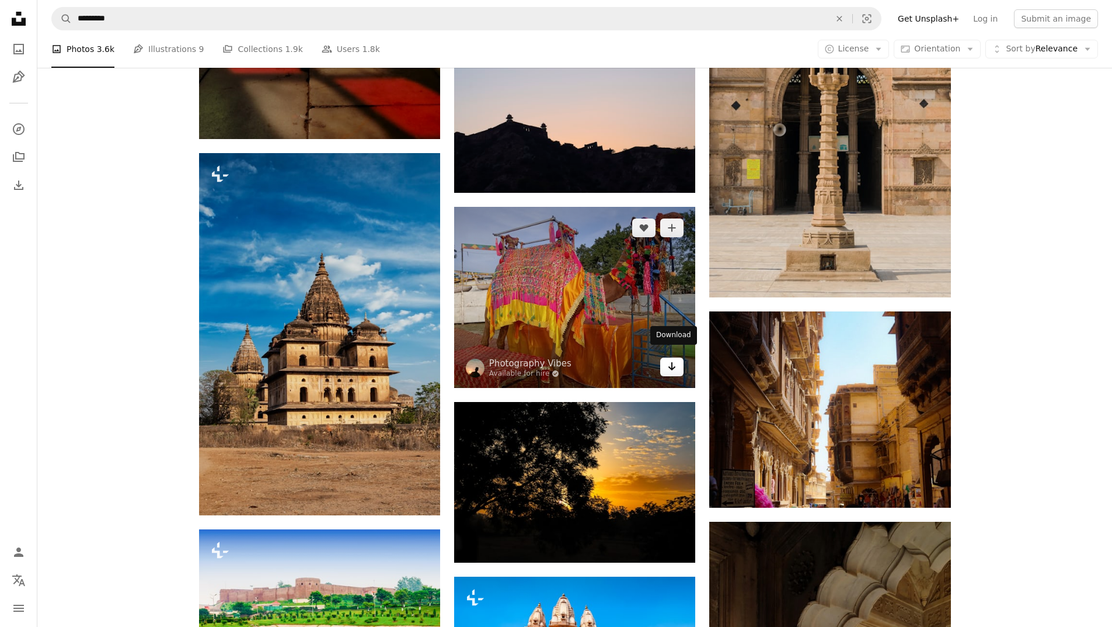
click at [674, 359] on icon "Arrow pointing down" at bounding box center [671, 366] width 9 height 14
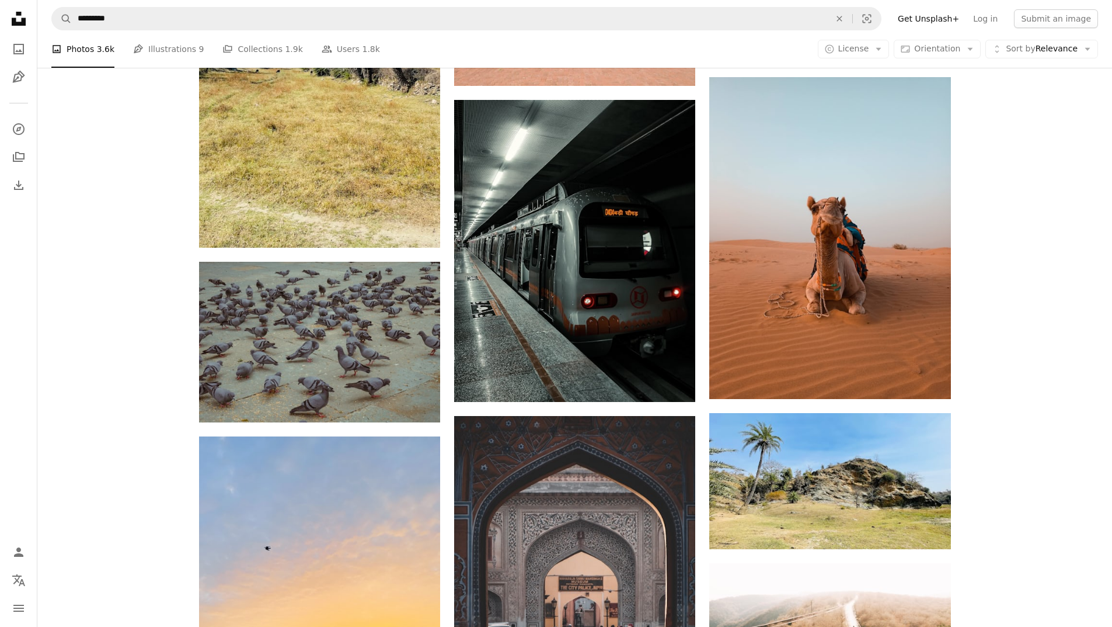
scroll to position [89456, 0]
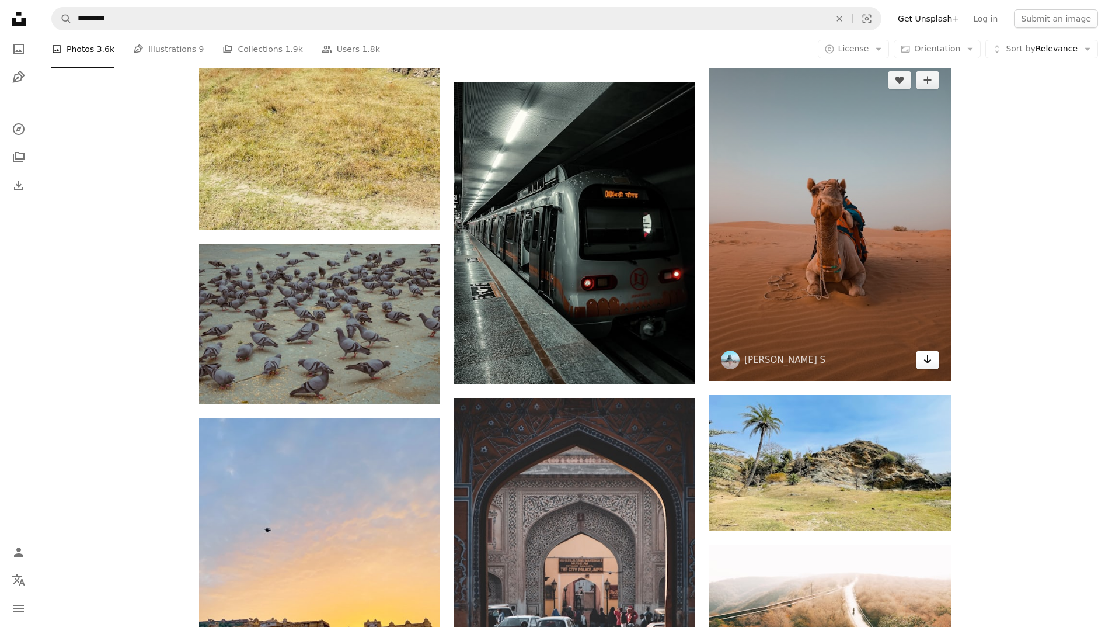
click at [933, 359] on link "Arrow pointing down" at bounding box center [927, 359] width 23 height 19
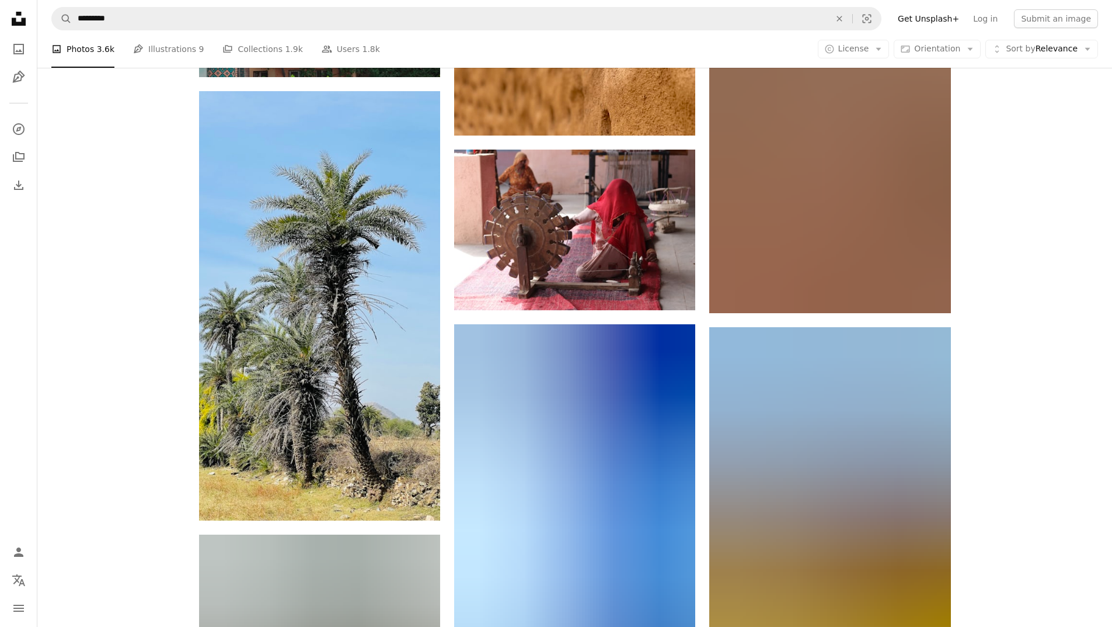
scroll to position [91853, 0]
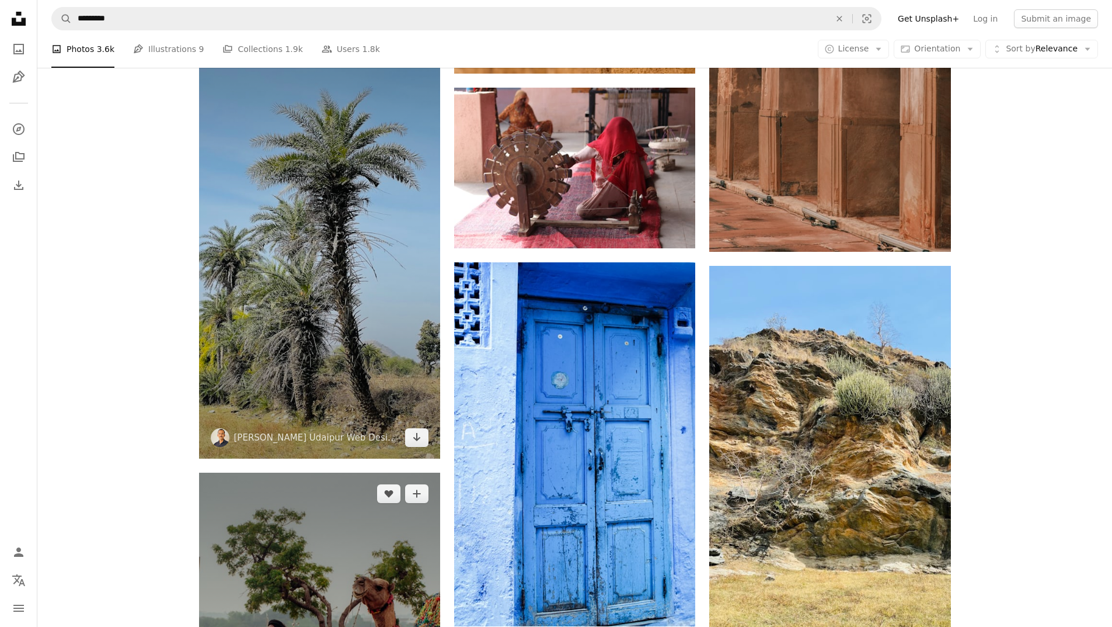
click at [384, 322] on img at bounding box center [319, 243] width 241 height 429
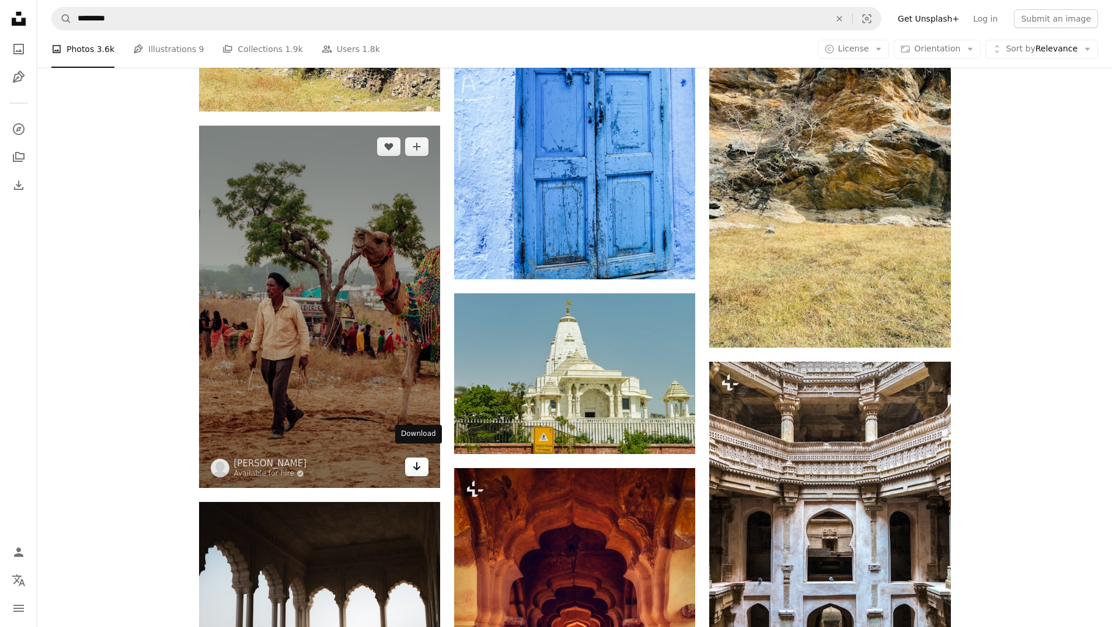
click at [417, 462] on icon "Download" at bounding box center [417, 466] width 8 height 8
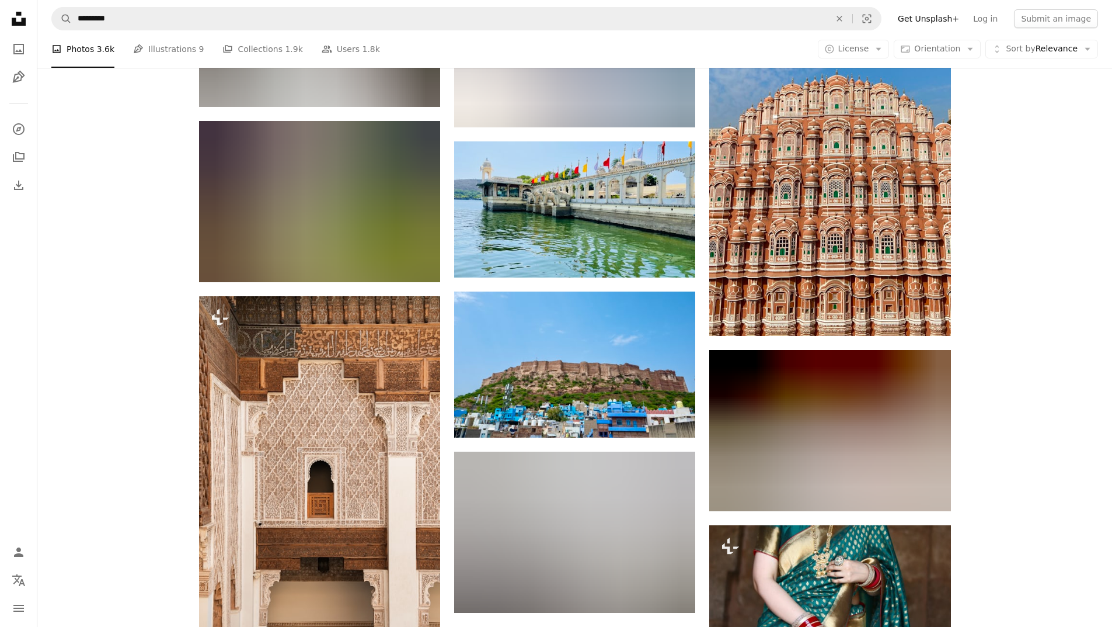
scroll to position [96521, 0]
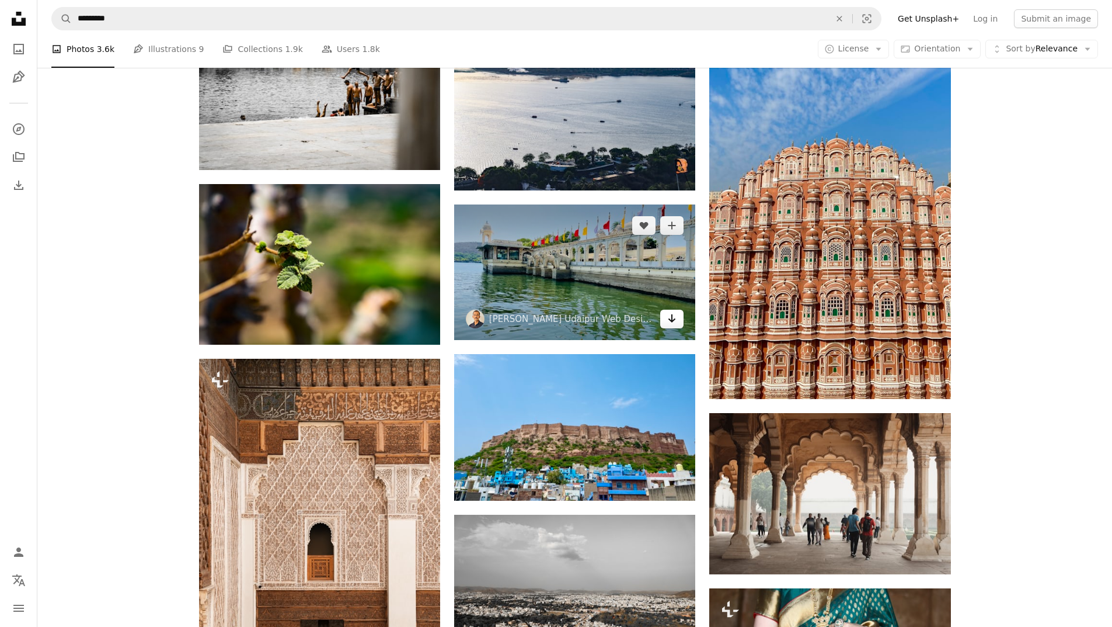
click at [679, 315] on link "Arrow pointing down" at bounding box center [671, 318] width 23 height 19
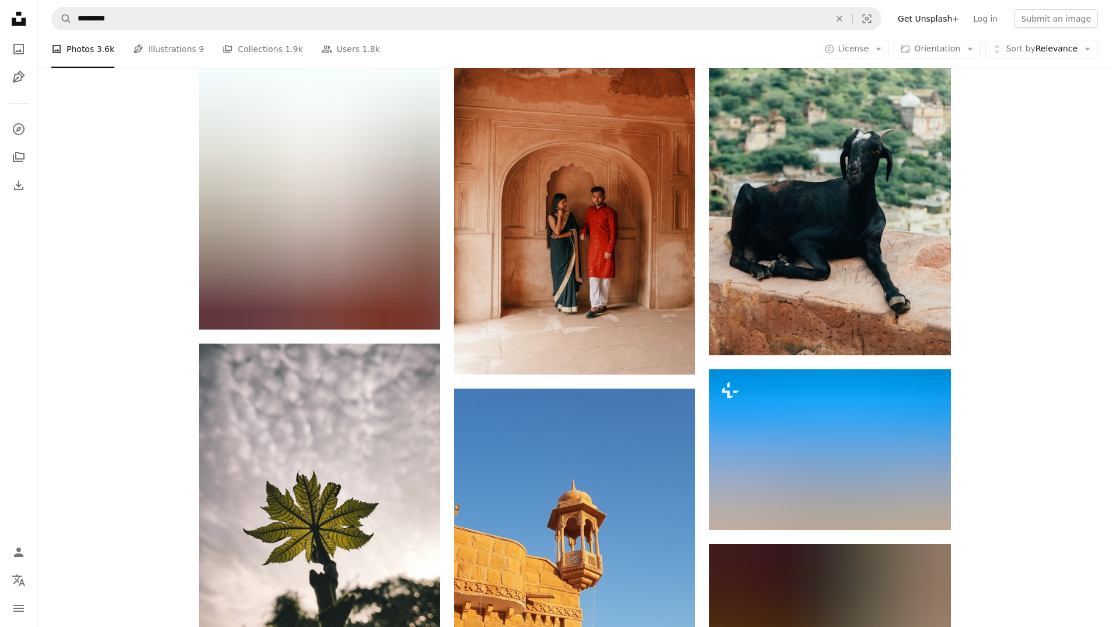
scroll to position [99557, 0]
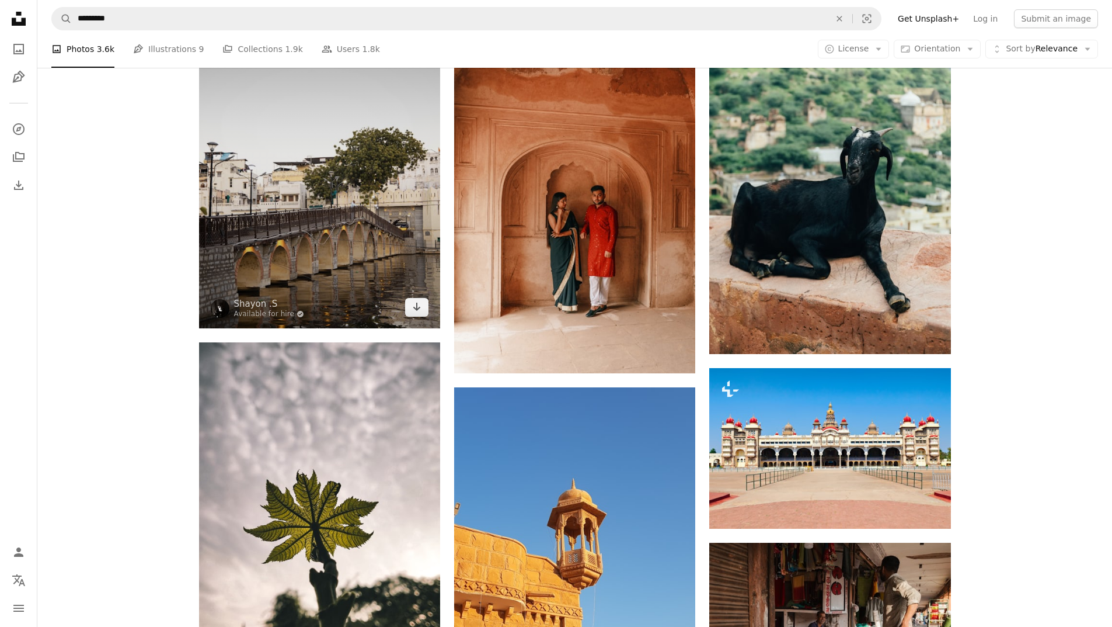
click at [385, 269] on img at bounding box center [319, 167] width 241 height 321
click at [422, 298] on link "Arrow pointing down" at bounding box center [416, 307] width 23 height 19
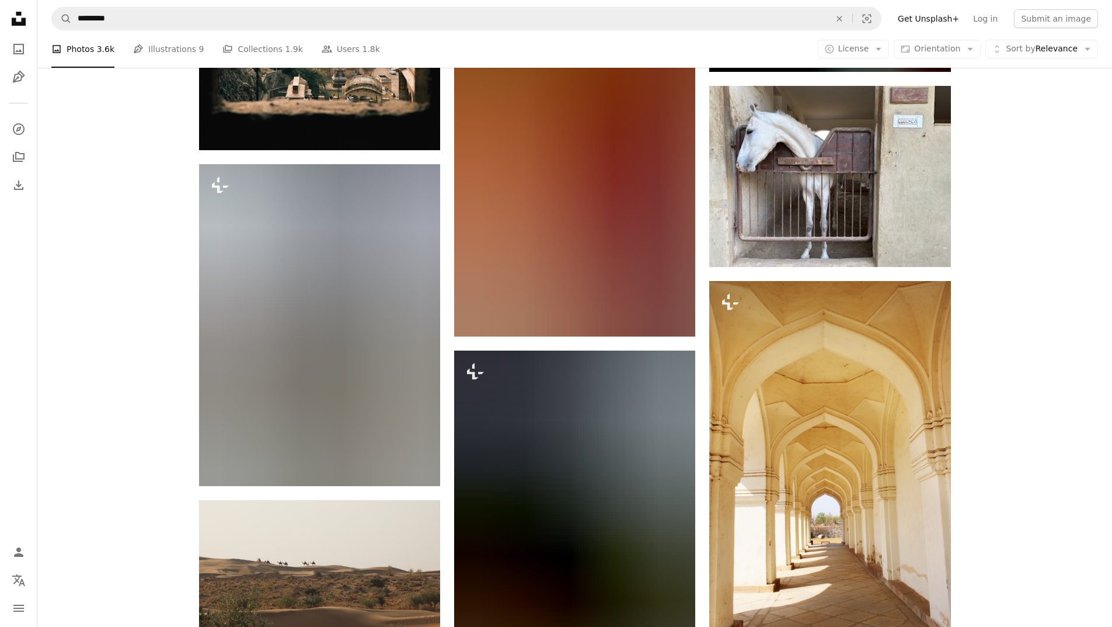
scroll to position [101892, 0]
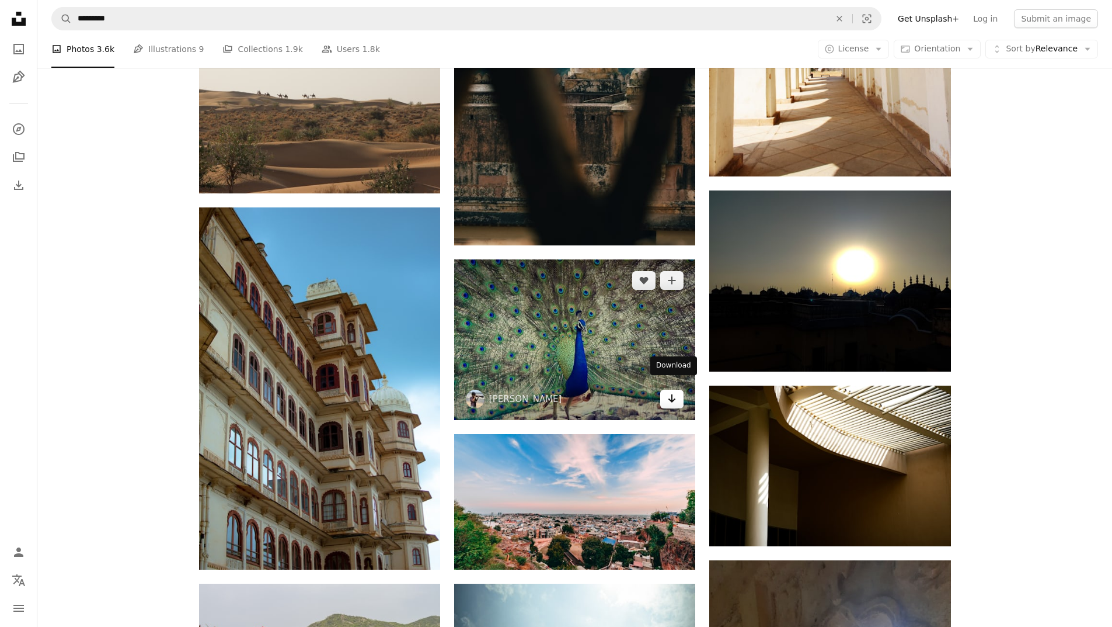
click at [671, 393] on icon "Arrow pointing down" at bounding box center [671, 398] width 9 height 14
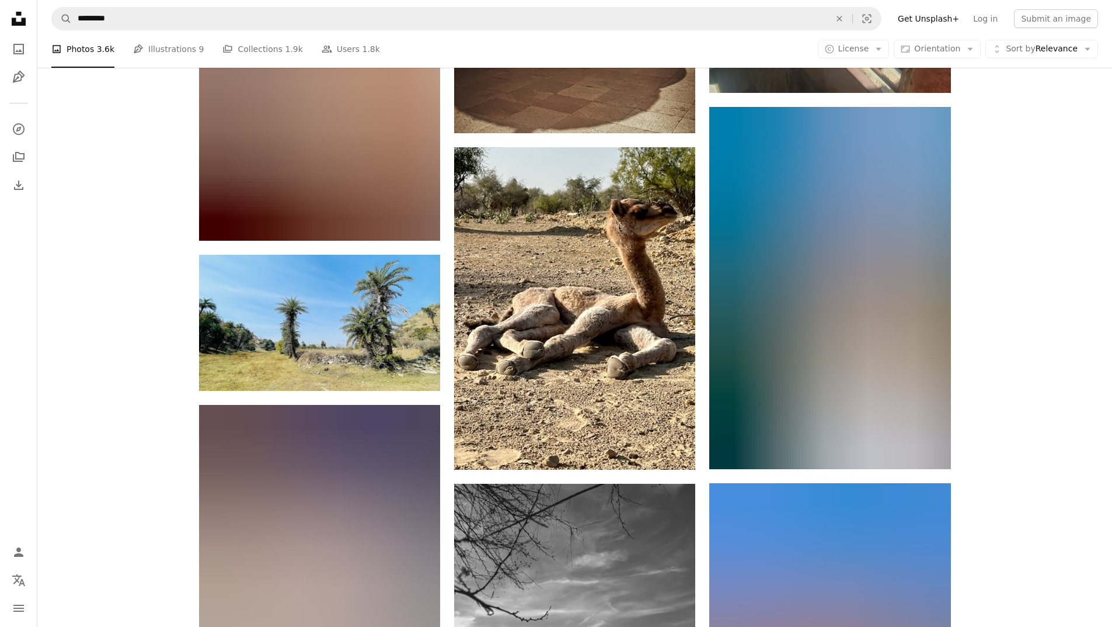
scroll to position [103294, 0]
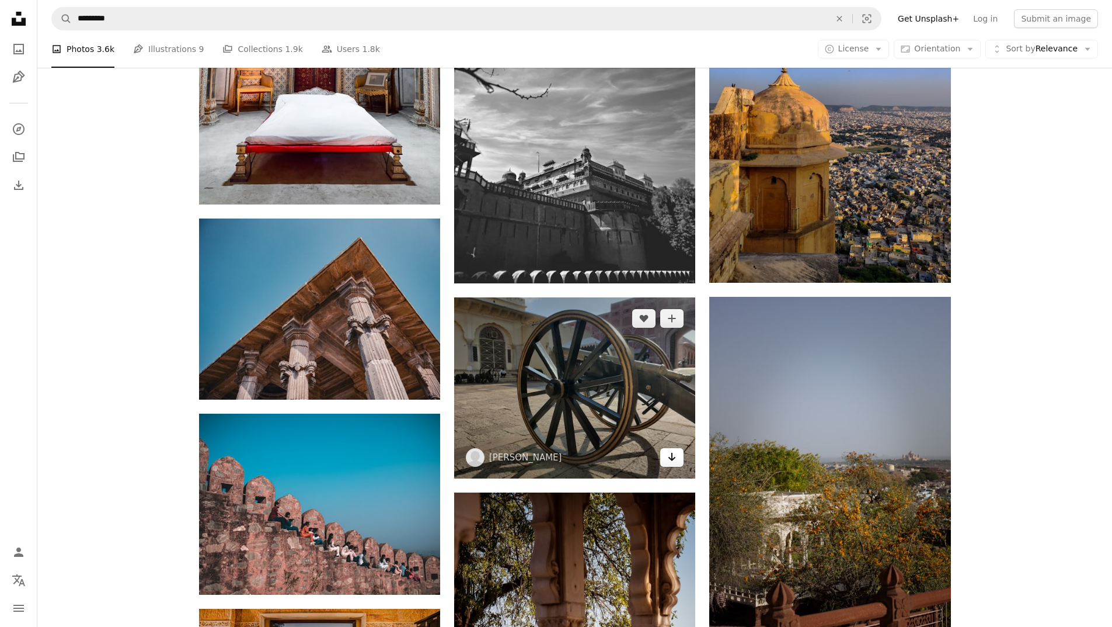
click at [677, 451] on icon "Arrow pointing down" at bounding box center [671, 457] width 9 height 14
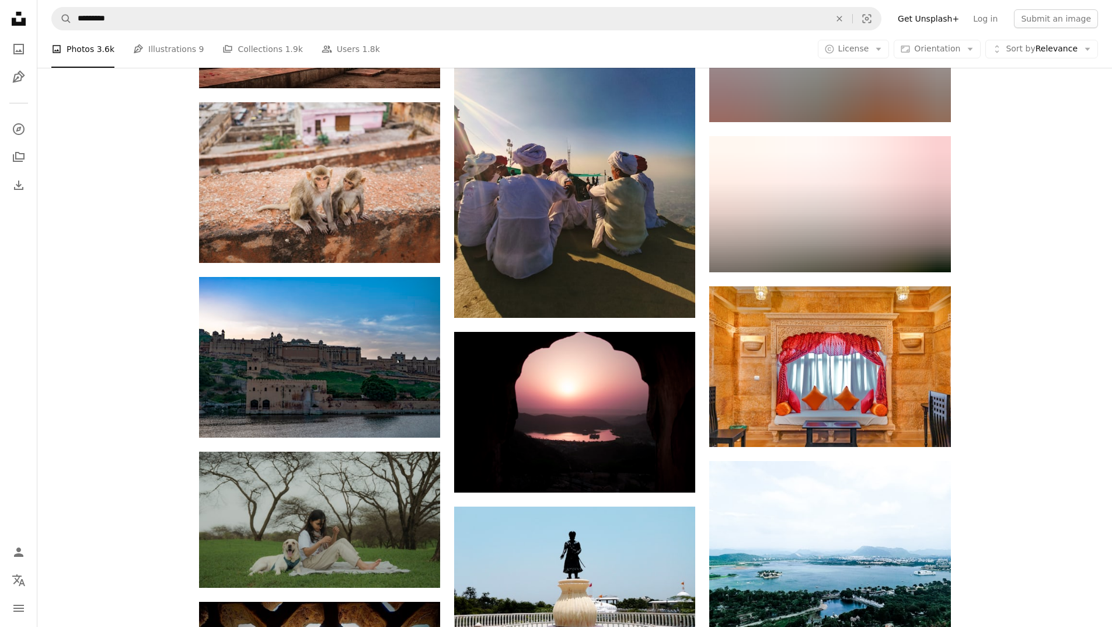
scroll to position [104987, 0]
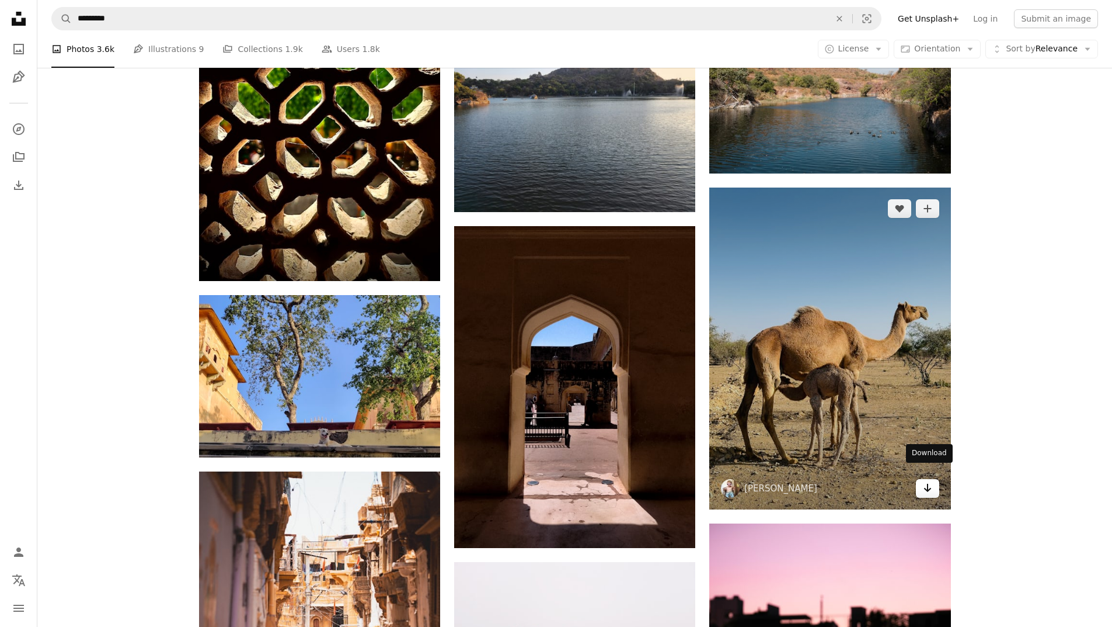
click at [931, 484] on link "Arrow pointing down" at bounding box center [927, 488] width 23 height 19
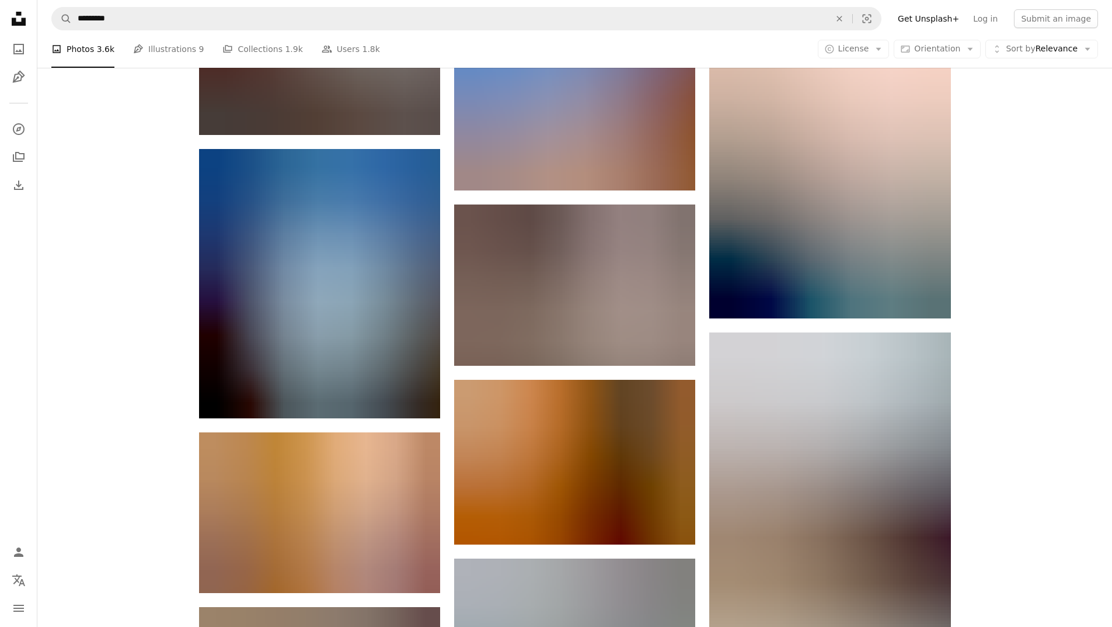
scroll to position [112581, 0]
